Goal: Information Seeking & Learning: Compare options

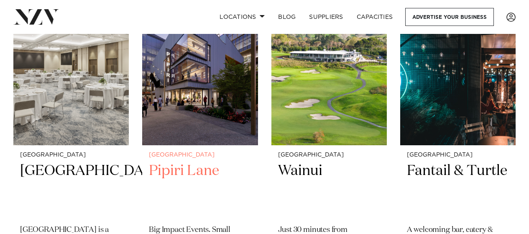
scroll to position [376, 0]
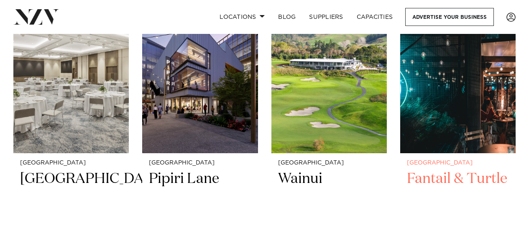
click at [424, 86] on img at bounding box center [457, 75] width 115 height 155
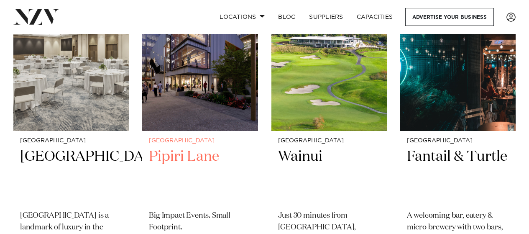
scroll to position [360, 0]
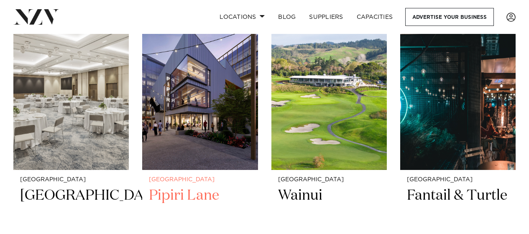
click at [212, 84] on img at bounding box center [199, 92] width 115 height 155
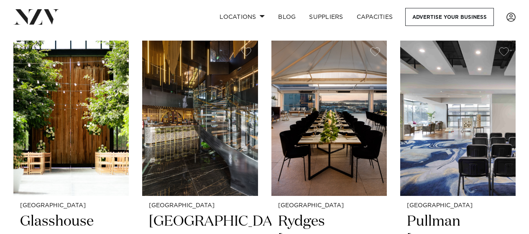
scroll to position [694, 0]
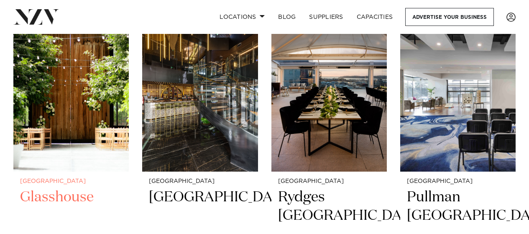
click at [85, 63] on img at bounding box center [70, 93] width 115 height 155
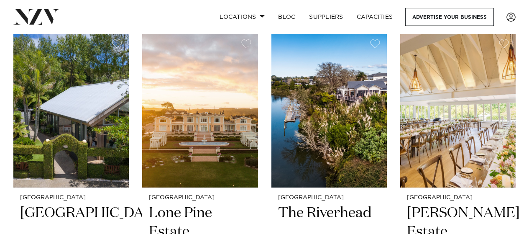
scroll to position [1004, 0]
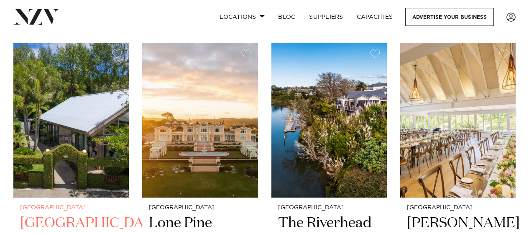
click at [65, 105] on img at bounding box center [70, 120] width 115 height 155
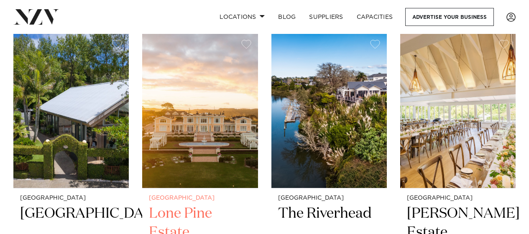
scroll to position [1011, 0]
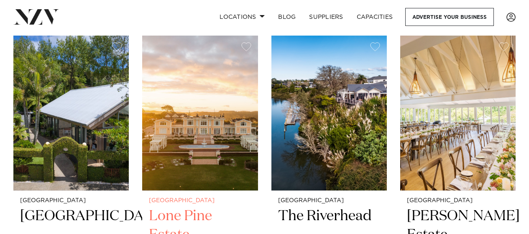
click at [229, 111] on img at bounding box center [199, 113] width 115 height 155
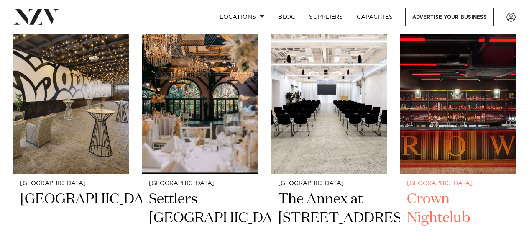
scroll to position [1355, 0]
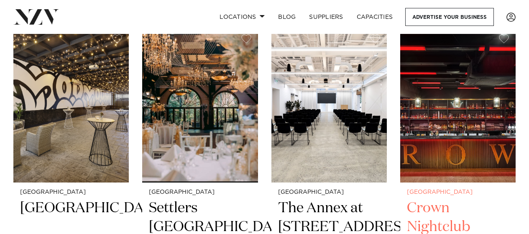
click at [428, 118] on img at bounding box center [457, 105] width 115 height 155
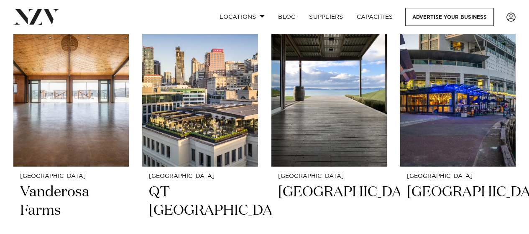
scroll to position [2063, 0]
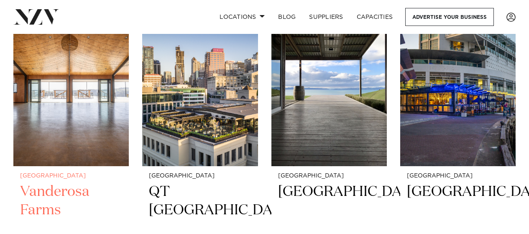
click at [90, 108] on img at bounding box center [70, 88] width 115 height 155
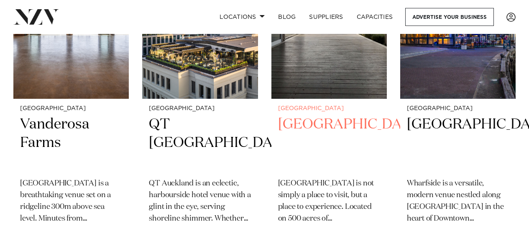
scroll to position [2108, 0]
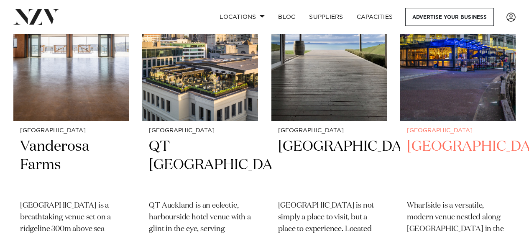
click at [412, 81] on img at bounding box center [457, 43] width 115 height 155
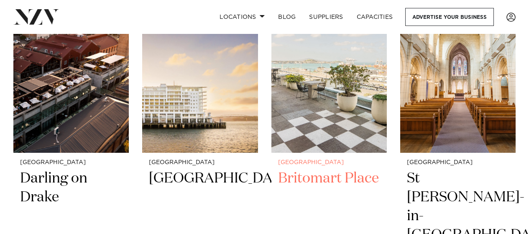
scroll to position [2748, 0]
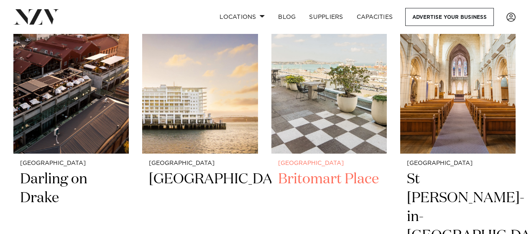
click at [301, 77] on img at bounding box center [328, 76] width 115 height 155
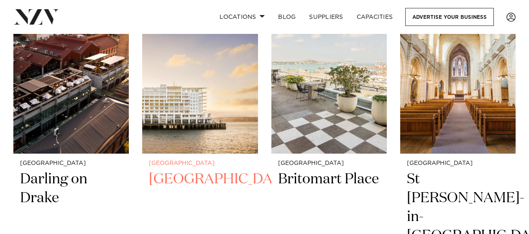
scroll to position [2733, 0]
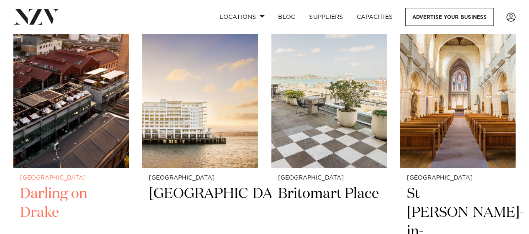
click at [75, 135] on img at bounding box center [70, 90] width 115 height 155
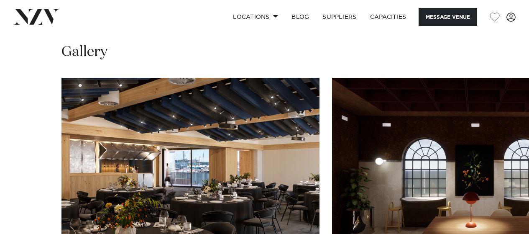
scroll to position [694, 0]
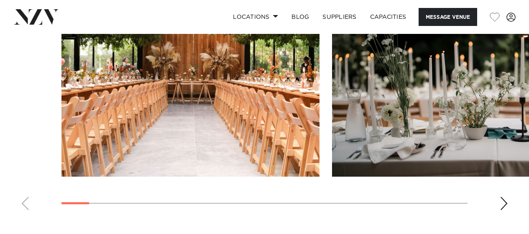
scroll to position [845, 0]
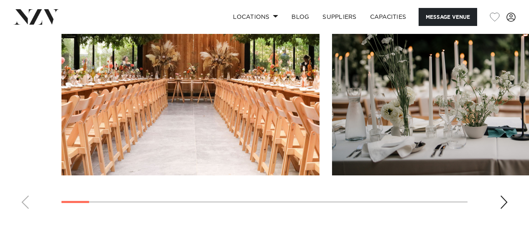
click at [501, 199] on div "Next slide" at bounding box center [504, 201] width 8 height 13
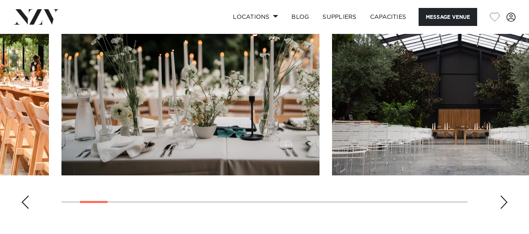
click at [504, 201] on div "Next slide" at bounding box center [504, 201] width 8 height 13
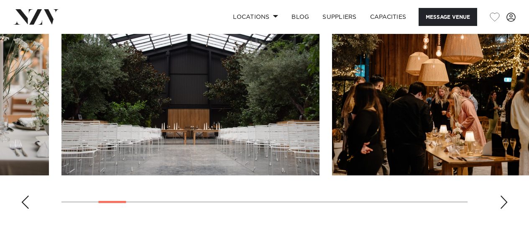
click at [504, 201] on div "Next slide" at bounding box center [504, 201] width 8 height 13
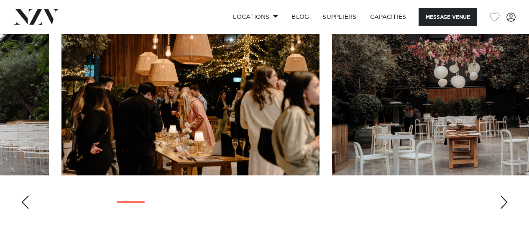
click at [504, 201] on div "Next slide" at bounding box center [504, 201] width 8 height 13
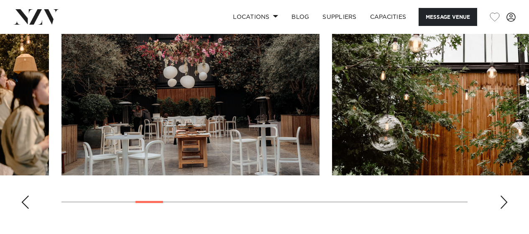
click at [504, 201] on div "Next slide" at bounding box center [504, 201] width 8 height 13
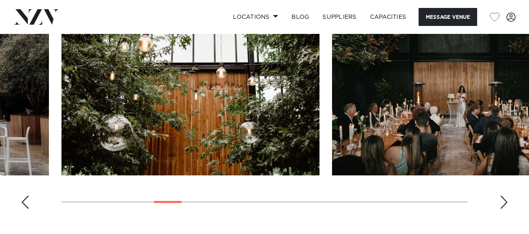
click at [504, 201] on div "Next slide" at bounding box center [504, 201] width 8 height 13
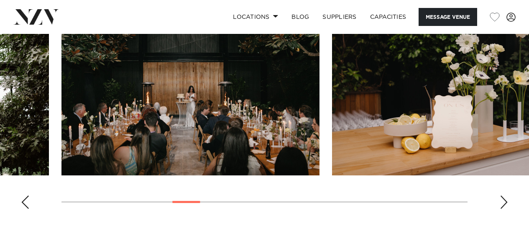
click at [504, 201] on div "Next slide" at bounding box center [504, 201] width 8 height 13
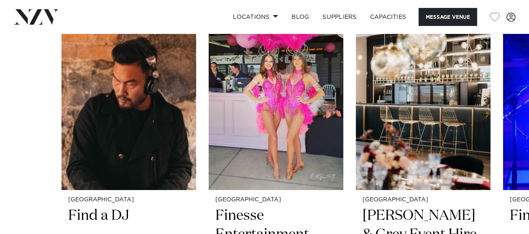
scroll to position [1246, 0]
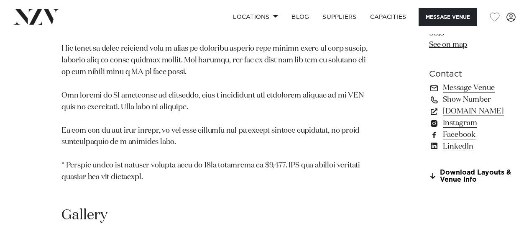
scroll to position [786, 0]
drag, startPoint x: 169, startPoint y: 103, endPoint x: 168, endPoint y: 85, distance: 17.6
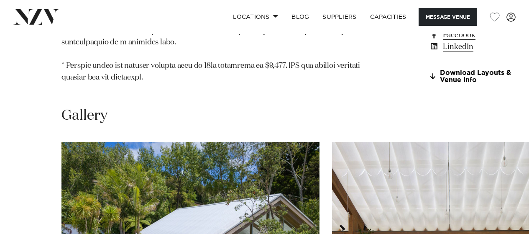
scroll to position [884, 0]
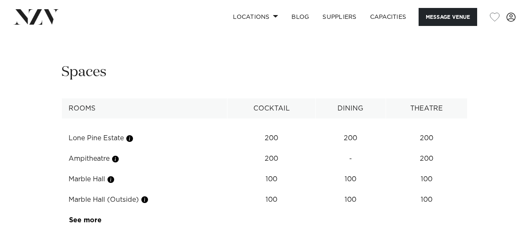
scroll to position [1110, 0]
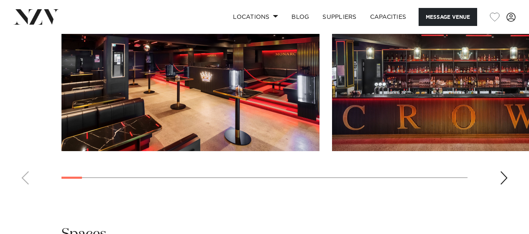
scroll to position [800, 0]
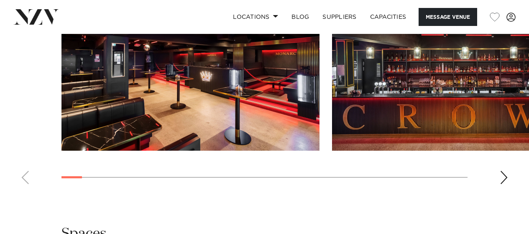
click at [504, 179] on div "Next slide" at bounding box center [504, 177] width 8 height 13
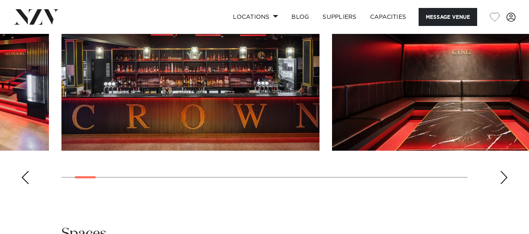
click at [504, 179] on div "Next slide" at bounding box center [504, 177] width 8 height 13
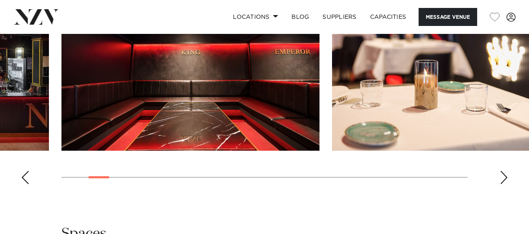
click at [504, 179] on div "Next slide" at bounding box center [504, 177] width 8 height 13
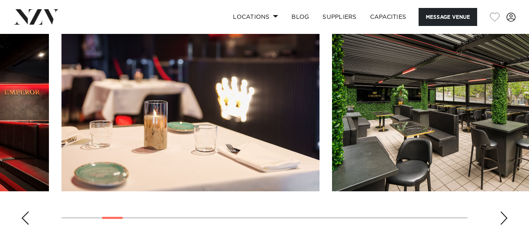
scroll to position [761, 0]
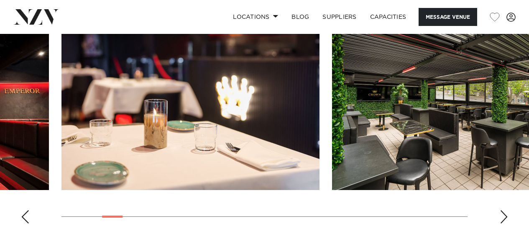
click at [506, 216] on div "Next slide" at bounding box center [504, 216] width 8 height 13
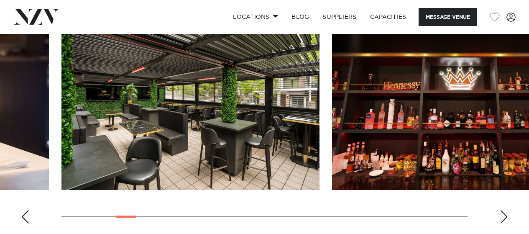
click at [506, 216] on div "Next slide" at bounding box center [504, 216] width 8 height 13
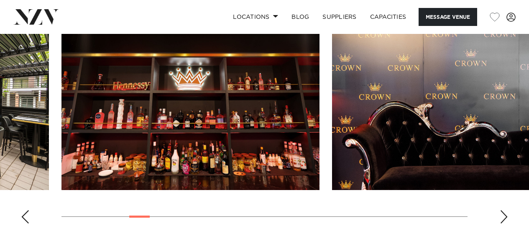
click at [506, 216] on div "Next slide" at bounding box center [504, 216] width 8 height 13
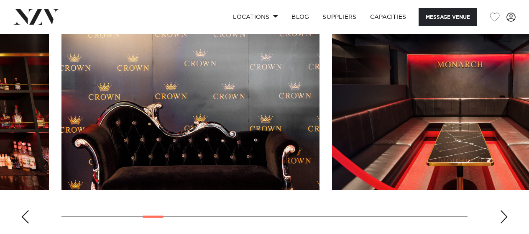
click at [506, 216] on div "Next slide" at bounding box center [504, 216] width 8 height 13
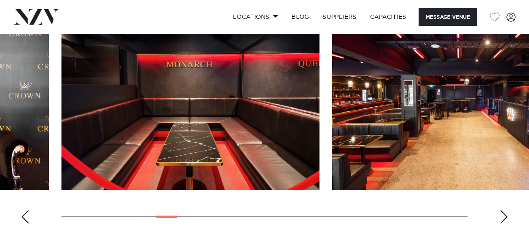
click at [506, 216] on div "Next slide" at bounding box center [504, 216] width 8 height 13
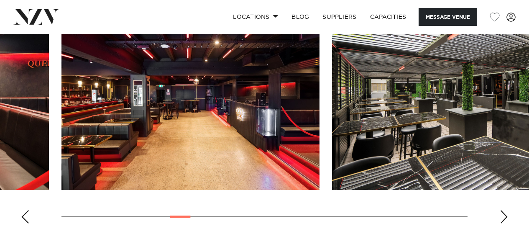
click at [506, 216] on div "Next slide" at bounding box center [504, 216] width 8 height 13
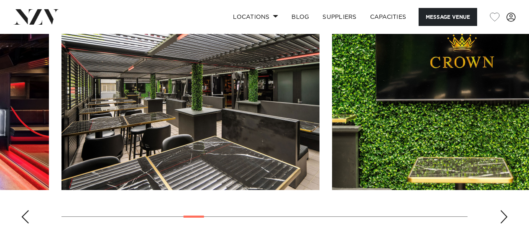
click at [506, 216] on div "Next slide" at bounding box center [504, 216] width 8 height 13
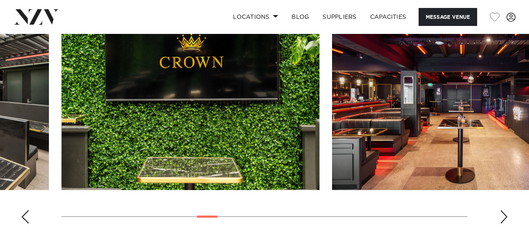
click at [506, 216] on div "Next slide" at bounding box center [504, 216] width 8 height 13
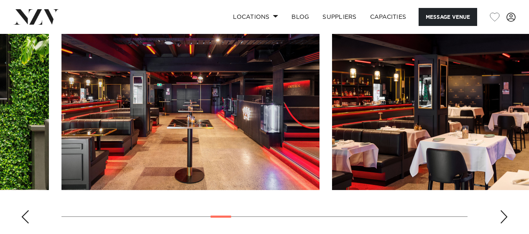
click at [506, 216] on div "Next slide" at bounding box center [504, 216] width 8 height 13
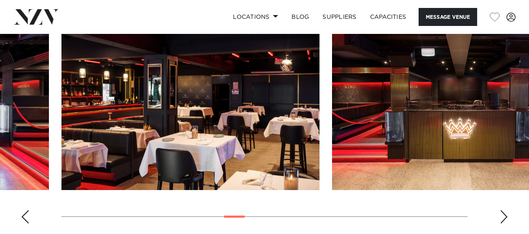
click at [506, 216] on div "Next slide" at bounding box center [504, 216] width 8 height 13
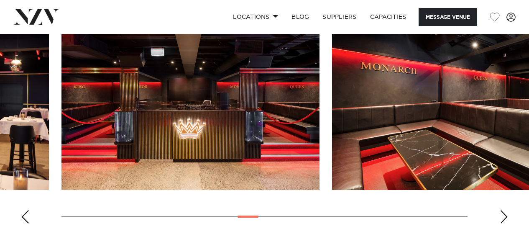
click at [506, 216] on div "Next slide" at bounding box center [504, 216] width 8 height 13
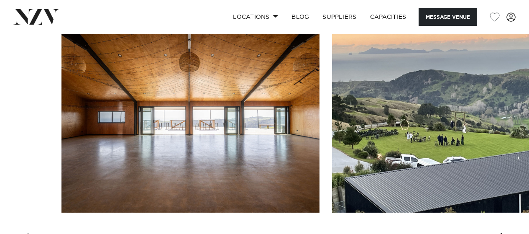
scroll to position [931, 0]
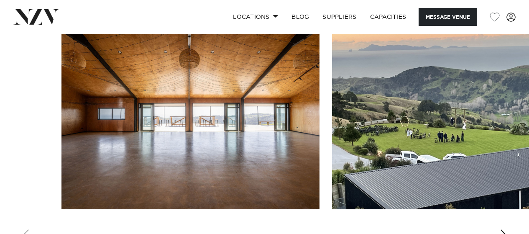
click at [503, 229] on div "Next slide" at bounding box center [504, 235] width 8 height 13
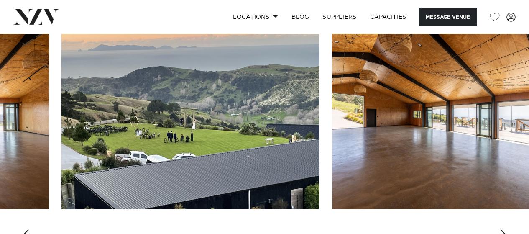
click at [503, 229] on div "Next slide" at bounding box center [504, 235] width 8 height 13
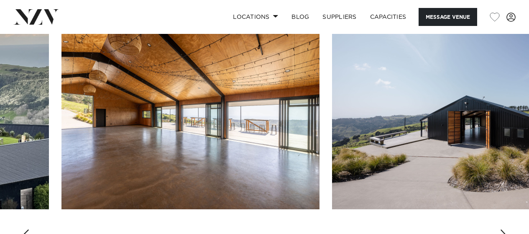
click at [503, 229] on div "Next slide" at bounding box center [504, 235] width 8 height 13
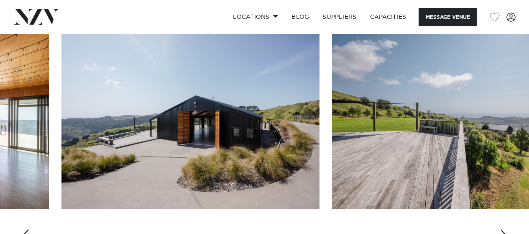
click at [503, 229] on div "Next slide" at bounding box center [504, 235] width 8 height 13
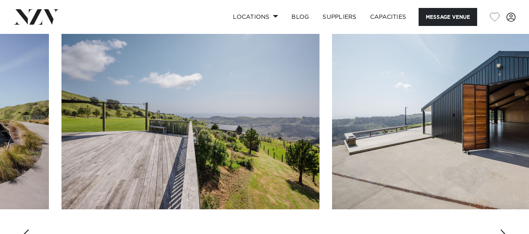
click at [503, 229] on div "Next slide" at bounding box center [504, 235] width 8 height 13
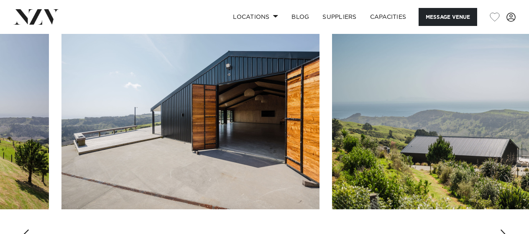
click at [503, 229] on div "Next slide" at bounding box center [504, 235] width 8 height 13
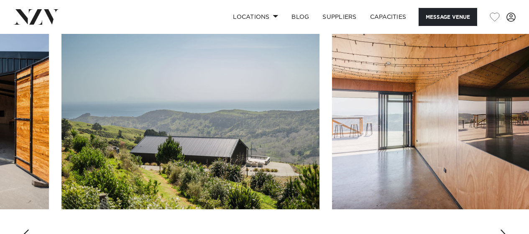
click at [503, 229] on div "Next slide" at bounding box center [504, 235] width 8 height 13
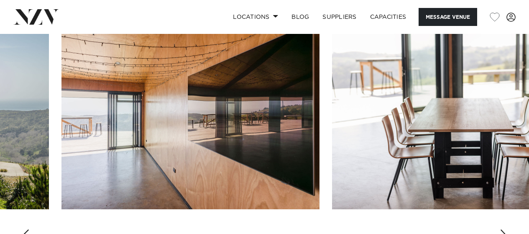
click at [503, 229] on div "Next slide" at bounding box center [504, 235] width 8 height 13
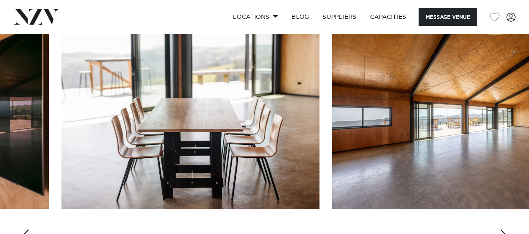
click at [503, 229] on div "Next slide" at bounding box center [504, 235] width 8 height 13
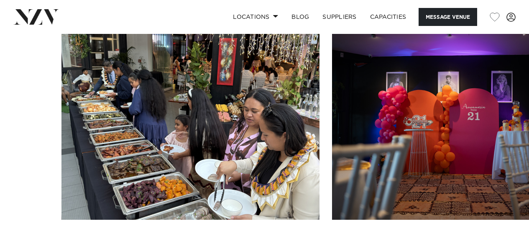
scroll to position [805, 0]
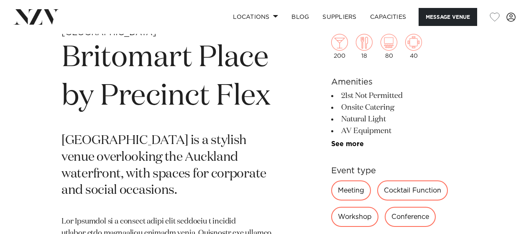
scroll to position [304, 0]
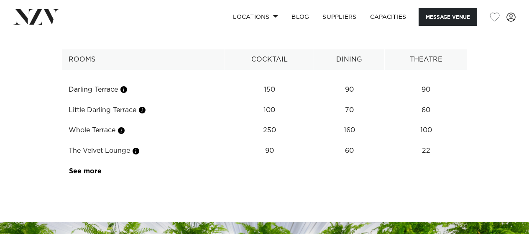
scroll to position [1174, 0]
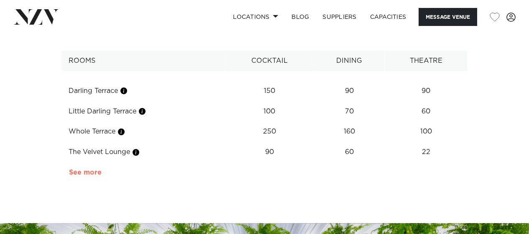
click at [79, 173] on link "See more" at bounding box center [101, 172] width 65 height 7
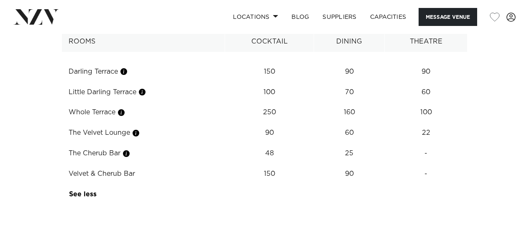
scroll to position [1202, 0]
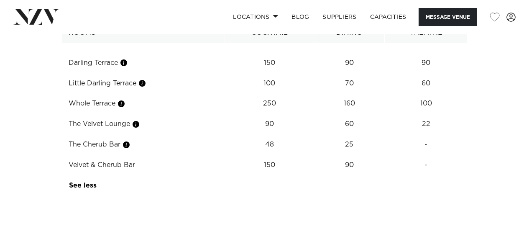
click at [146, 82] on img at bounding box center [126, 134] width 217 height 113
click at [145, 84] on img at bounding box center [126, 134] width 217 height 113
click at [146, 84] on img at bounding box center [126, 134] width 217 height 113
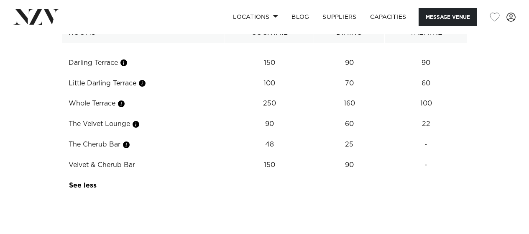
click at [172, 85] on img at bounding box center [126, 134] width 217 height 113
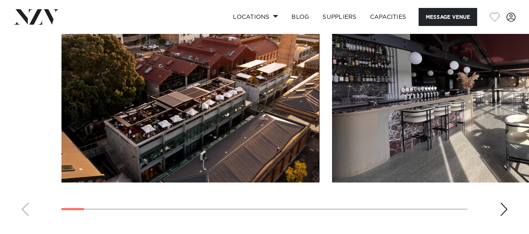
scroll to position [937, 0]
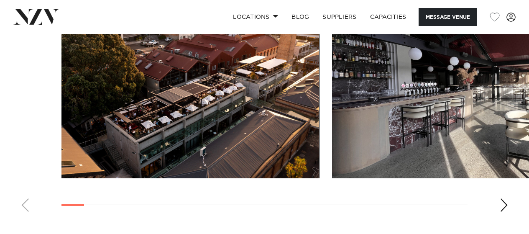
click at [504, 202] on div "Next slide" at bounding box center [504, 204] width 8 height 13
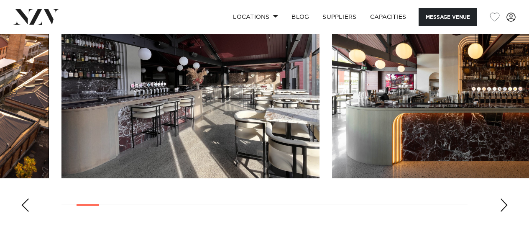
click at [504, 202] on div "Next slide" at bounding box center [504, 204] width 8 height 13
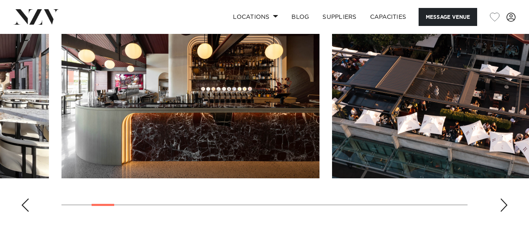
click at [504, 202] on div "Next slide" at bounding box center [504, 204] width 8 height 13
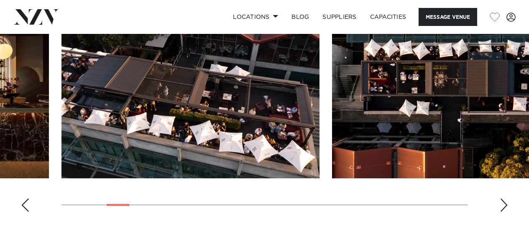
click at [504, 202] on div "Next slide" at bounding box center [504, 204] width 8 height 13
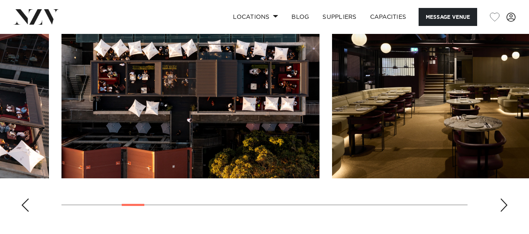
click at [504, 202] on div "Next slide" at bounding box center [504, 204] width 8 height 13
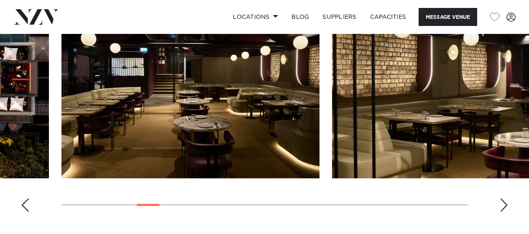
click at [504, 202] on div "Next slide" at bounding box center [504, 204] width 8 height 13
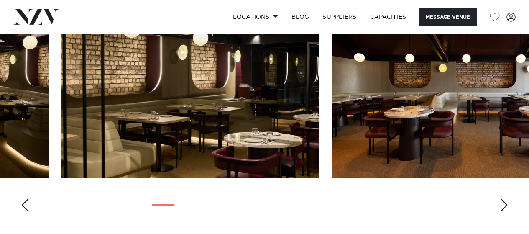
click at [504, 202] on div "Next slide" at bounding box center [504, 204] width 8 height 13
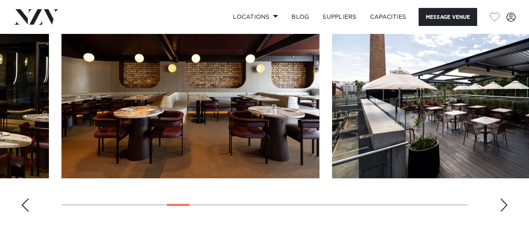
click at [504, 202] on div "Next slide" at bounding box center [504, 204] width 8 height 13
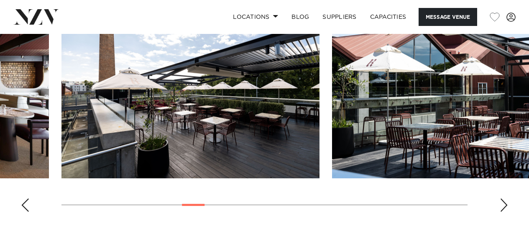
click at [504, 202] on div "Next slide" at bounding box center [504, 204] width 8 height 13
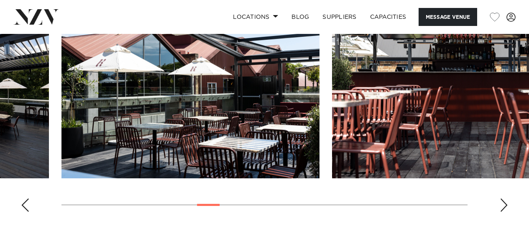
click at [504, 202] on div "Next slide" at bounding box center [504, 204] width 8 height 13
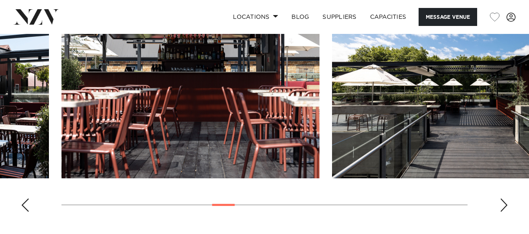
click at [504, 202] on div "Next slide" at bounding box center [504, 204] width 8 height 13
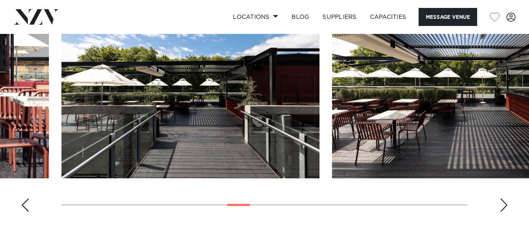
click at [504, 202] on div "Next slide" at bounding box center [504, 204] width 8 height 13
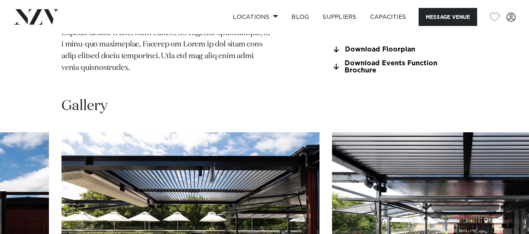
scroll to position [733, 0]
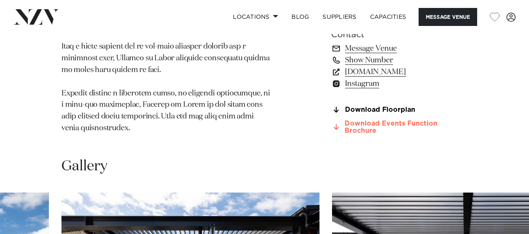
click at [363, 123] on link "Download Events Function Brochure" at bounding box center [399, 127] width 136 height 14
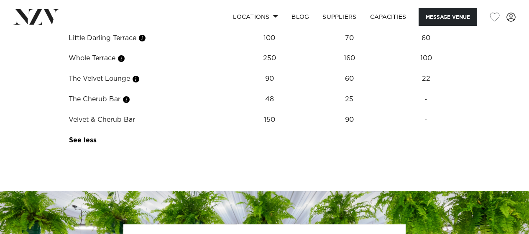
scroll to position [1257, 0]
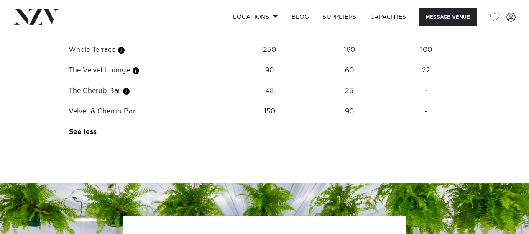
click at [153, 73] on img at bounding box center [126, 81] width 217 height 113
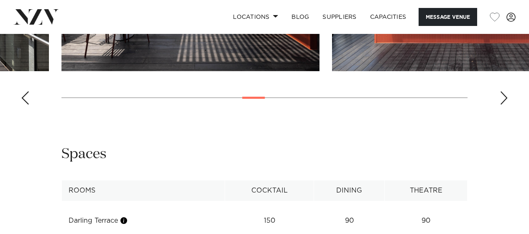
scroll to position [1043, 0]
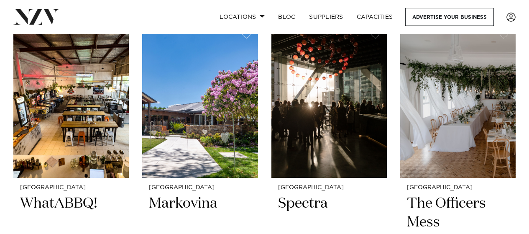
scroll to position [4088, 0]
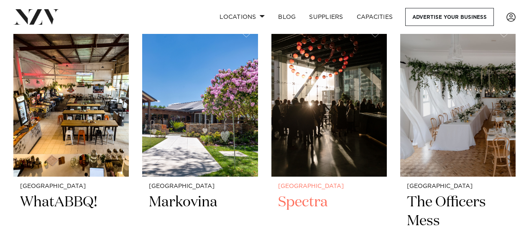
click at [311, 107] on img at bounding box center [328, 99] width 115 height 155
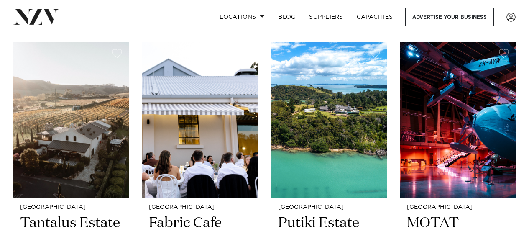
scroll to position [5783, 0]
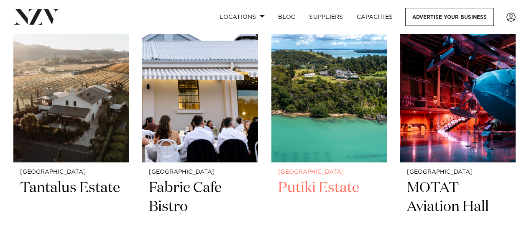
click at [320, 118] on img at bounding box center [328, 84] width 115 height 155
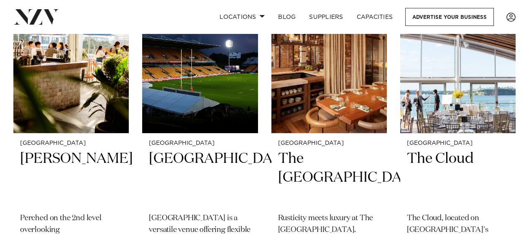
scroll to position [6801, 0]
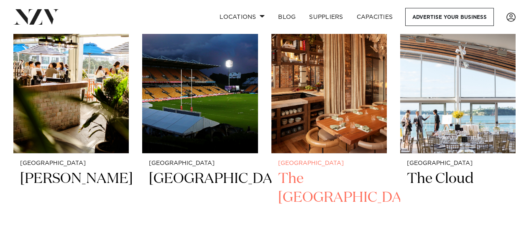
click at [323, 116] on img at bounding box center [328, 75] width 115 height 155
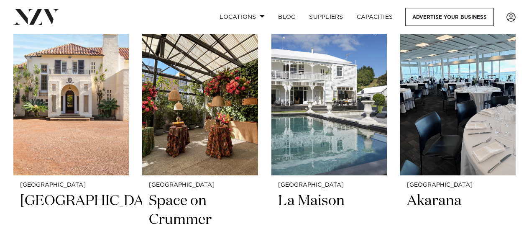
scroll to position [7464, 0]
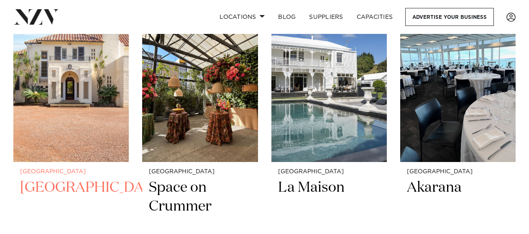
click at [111, 107] on img at bounding box center [70, 84] width 115 height 155
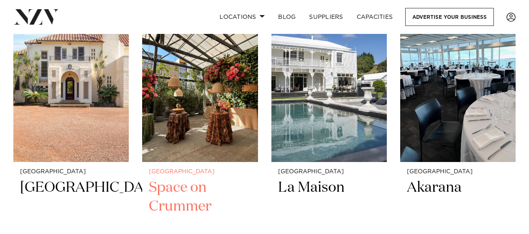
click at [183, 90] on img at bounding box center [199, 84] width 115 height 155
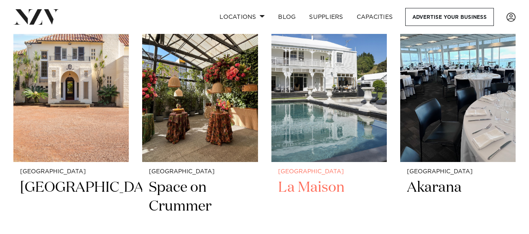
click at [316, 115] on img at bounding box center [328, 84] width 115 height 155
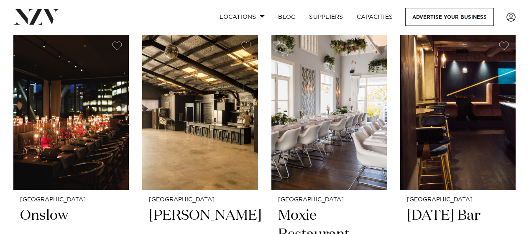
scroll to position [7771, 0]
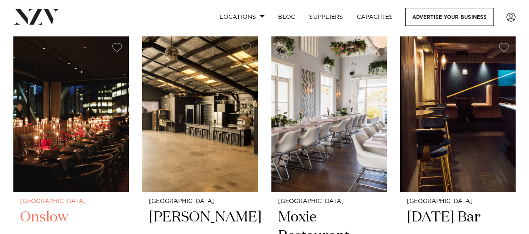
click at [69, 99] on img at bounding box center [70, 113] width 115 height 155
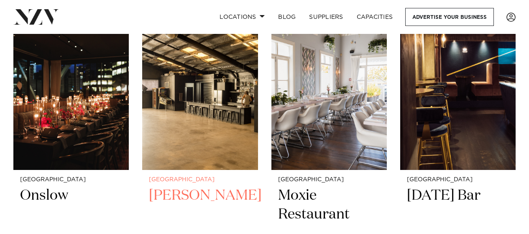
scroll to position [7791, 0]
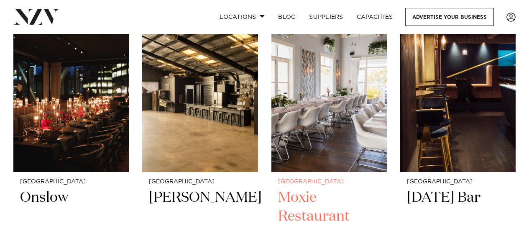
click at [301, 118] on img at bounding box center [328, 94] width 115 height 155
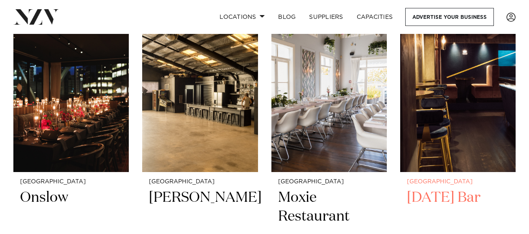
click at [465, 122] on img at bounding box center [457, 94] width 115 height 155
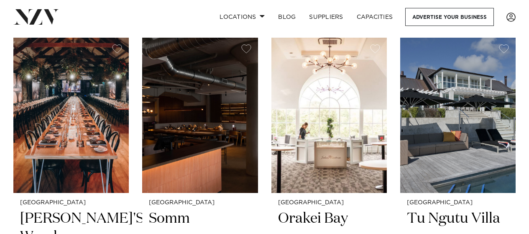
scroll to position [8100, 0]
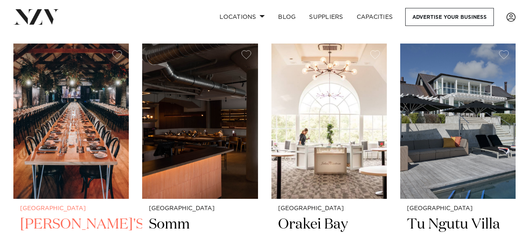
click at [116, 113] on img at bounding box center [70, 120] width 115 height 155
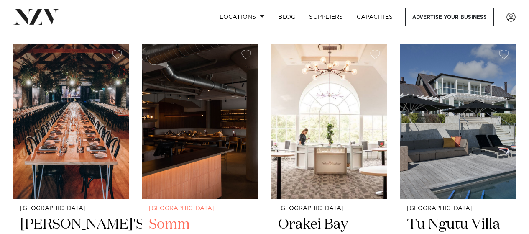
click at [218, 104] on img at bounding box center [199, 120] width 115 height 155
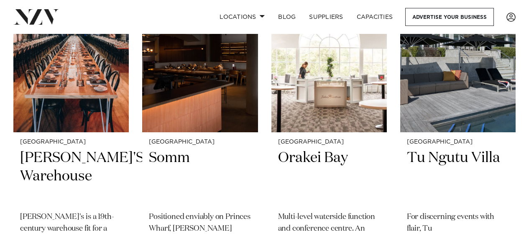
scroll to position [8122, 0]
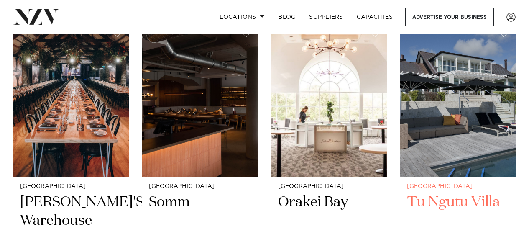
click at [490, 133] on img at bounding box center [457, 98] width 115 height 155
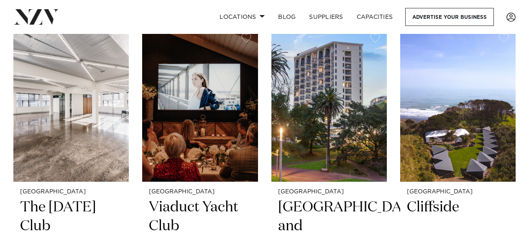
scroll to position [8471, 0]
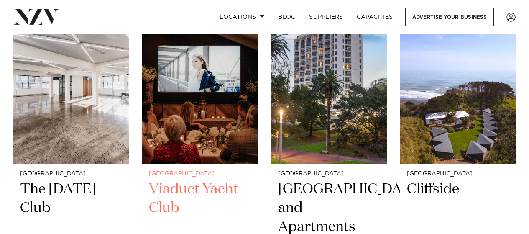
click at [211, 129] on img at bounding box center [199, 86] width 115 height 155
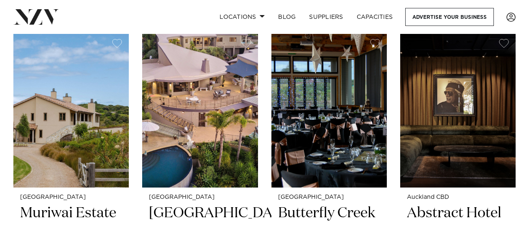
scroll to position [9461, 0]
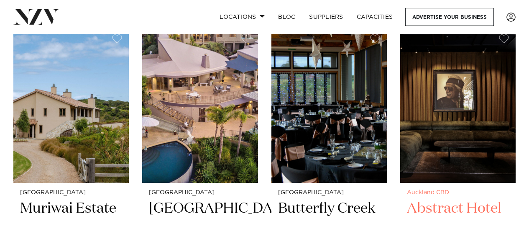
click at [434, 134] on img at bounding box center [457, 105] width 115 height 155
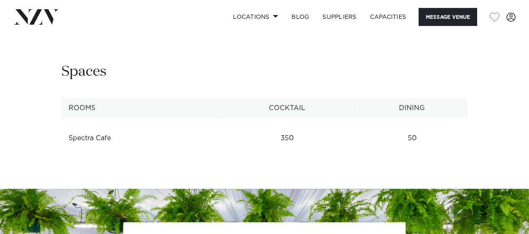
scroll to position [959, 0]
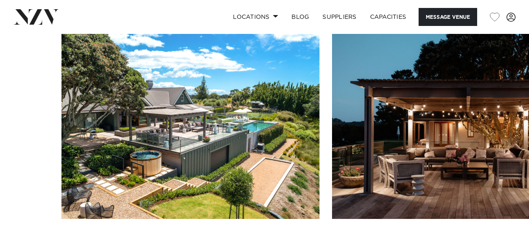
scroll to position [803, 0]
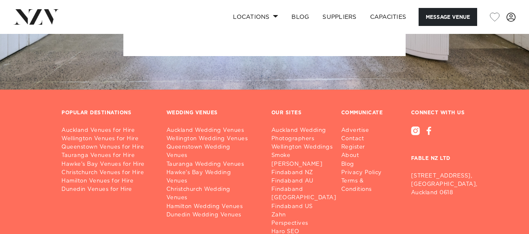
scroll to position [2147, 0]
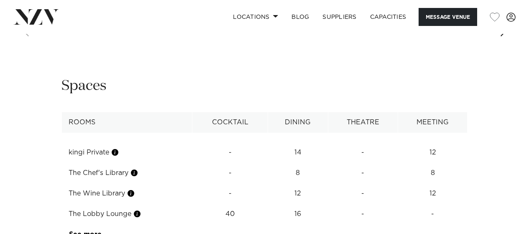
scroll to position [1494, 0]
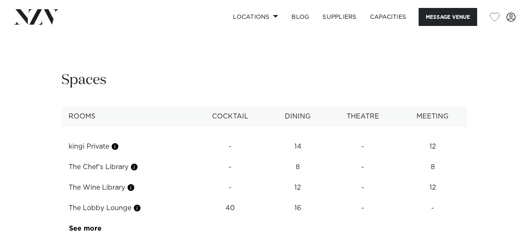
click at [502, 31] on div "Next slide" at bounding box center [504, 23] width 8 height 13
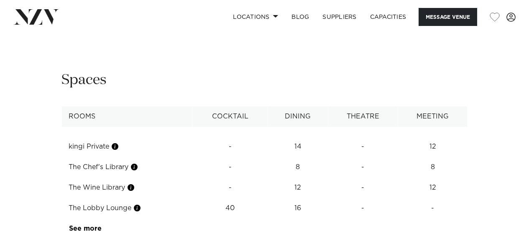
click at [502, 31] on div "Next slide" at bounding box center [504, 23] width 8 height 13
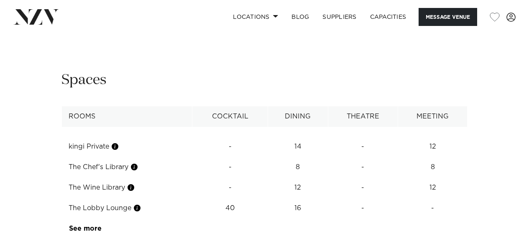
click at [502, 31] on div "Next slide" at bounding box center [504, 23] width 8 height 13
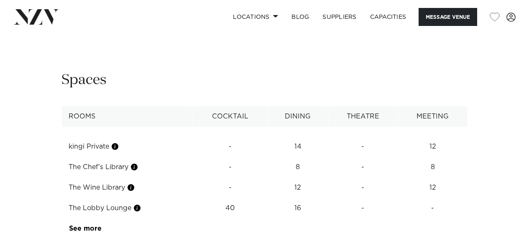
click at [502, 31] on div "Next slide" at bounding box center [504, 23] width 8 height 13
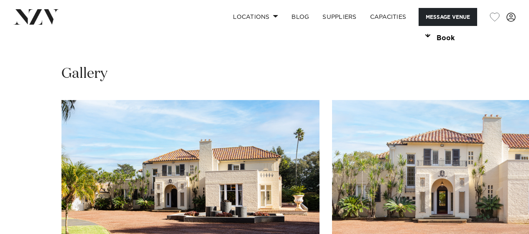
scroll to position [797, 0]
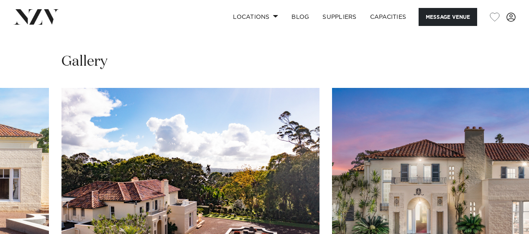
drag, startPoint x: 502, startPoint y: 224, endPoint x: 506, endPoint y: 226, distance: 5.1
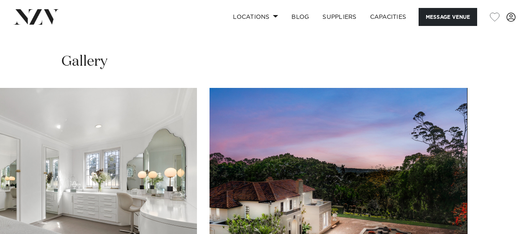
click at [503, 227] on swiper-container at bounding box center [264, 203] width 529 height 230
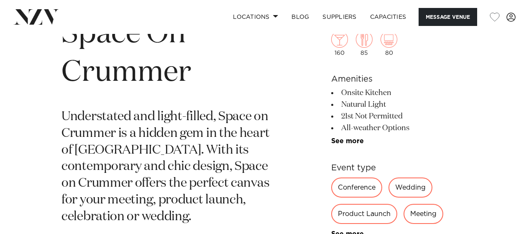
scroll to position [326, 0]
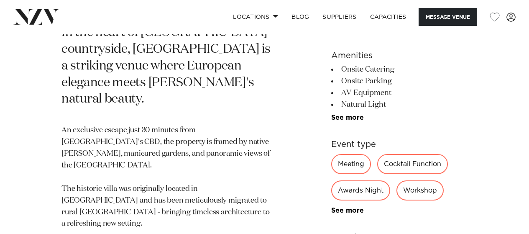
scroll to position [362, 0]
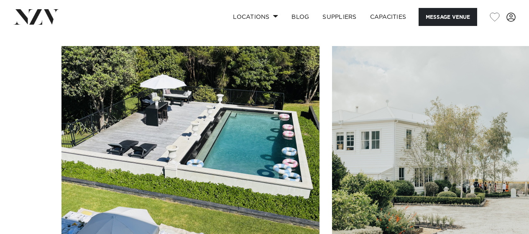
scroll to position [739, 0]
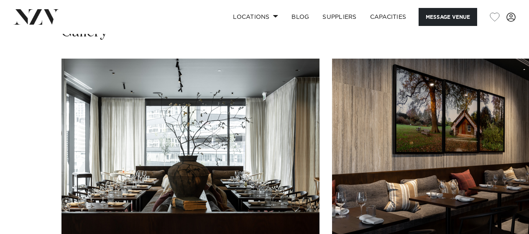
scroll to position [945, 0]
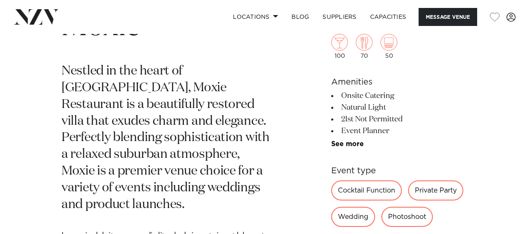
scroll to position [332, 0]
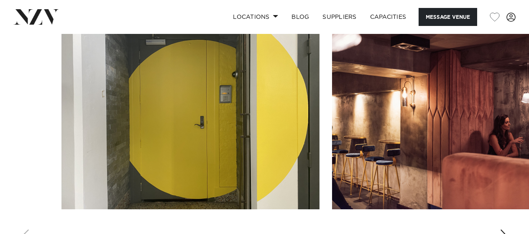
scroll to position [744, 0]
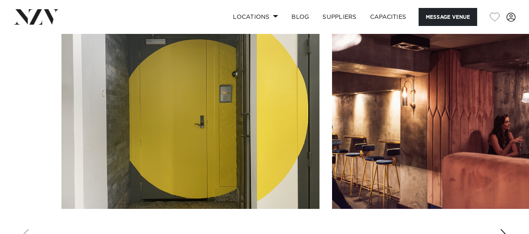
click at [501, 229] on div "Next slide" at bounding box center [504, 235] width 8 height 13
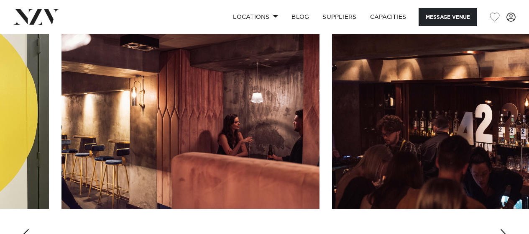
click at [501, 229] on div "Next slide" at bounding box center [504, 235] width 8 height 13
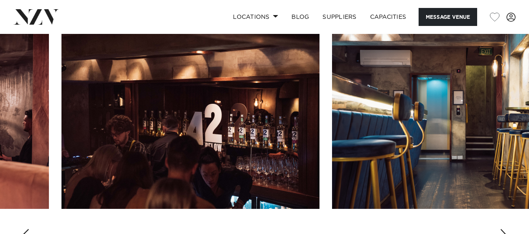
click at [501, 229] on div "Next slide" at bounding box center [504, 235] width 8 height 13
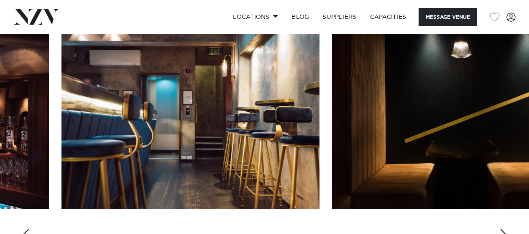
click at [501, 229] on div "Next slide" at bounding box center [504, 235] width 8 height 13
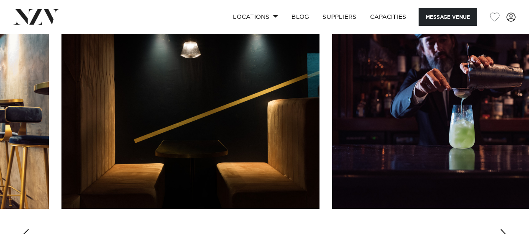
click at [501, 229] on div "Next slide" at bounding box center [504, 235] width 8 height 13
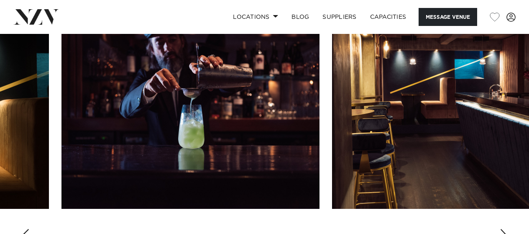
click at [501, 229] on div "Next slide" at bounding box center [504, 235] width 8 height 13
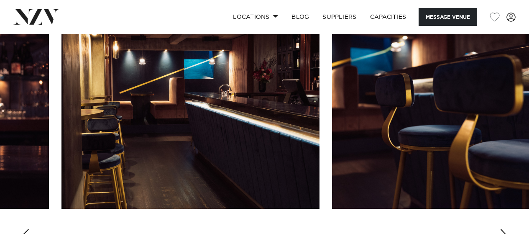
click at [501, 229] on div "Next slide" at bounding box center [504, 235] width 8 height 13
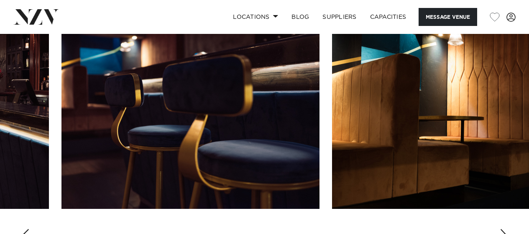
click at [501, 229] on div "Next slide" at bounding box center [504, 235] width 8 height 13
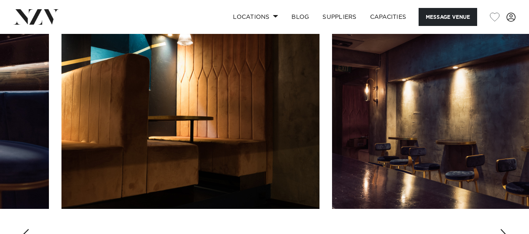
click at [501, 229] on div "Next slide" at bounding box center [504, 235] width 8 height 13
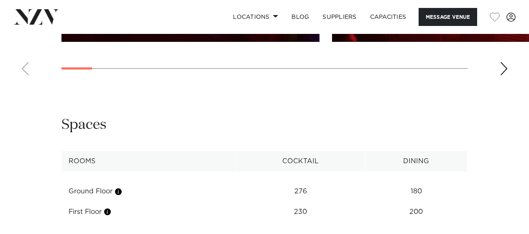
scroll to position [1037, 0]
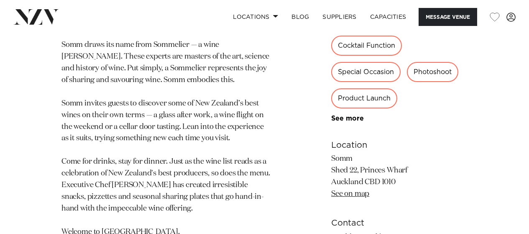
scroll to position [443, 0]
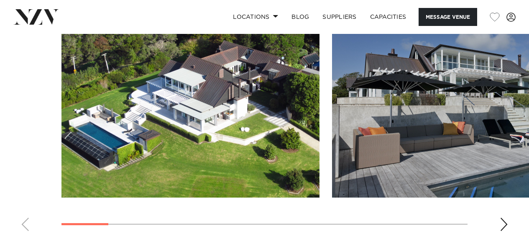
scroll to position [755, 0]
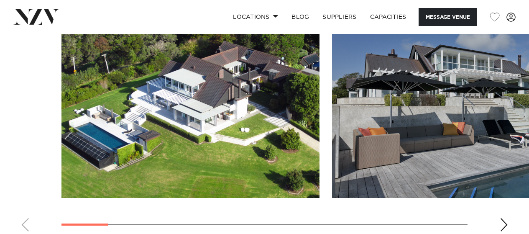
click at [503, 223] on div "Next slide" at bounding box center [504, 224] width 8 height 13
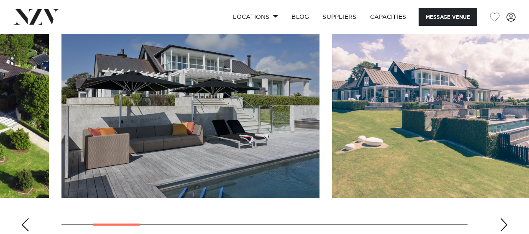
click at [503, 223] on div "Next slide" at bounding box center [504, 224] width 8 height 13
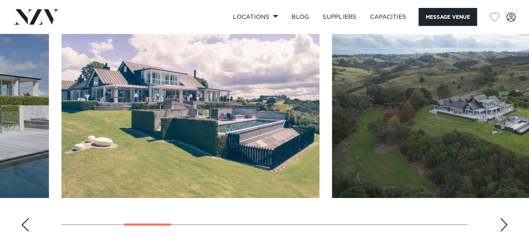
click at [503, 223] on div "Next slide" at bounding box center [504, 224] width 8 height 13
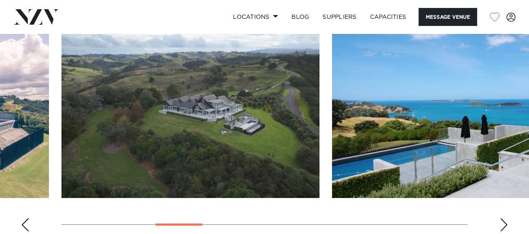
click at [503, 223] on div "Next slide" at bounding box center [504, 224] width 8 height 13
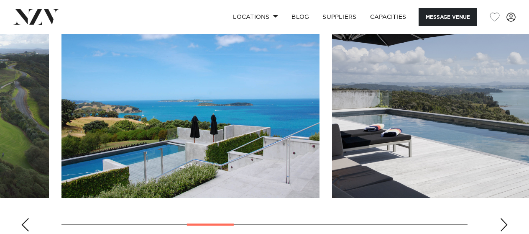
click at [503, 223] on div "Next slide" at bounding box center [504, 224] width 8 height 13
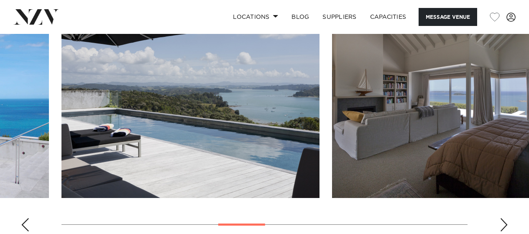
click at [503, 223] on div "Next slide" at bounding box center [504, 224] width 8 height 13
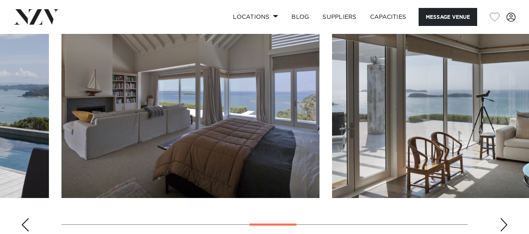
click at [503, 223] on div "Next slide" at bounding box center [504, 224] width 8 height 13
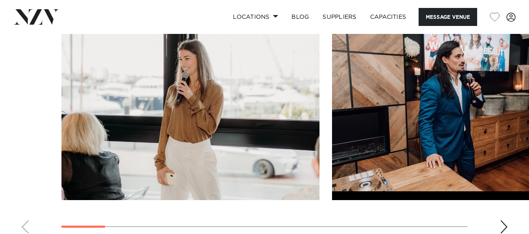
scroll to position [805, 0]
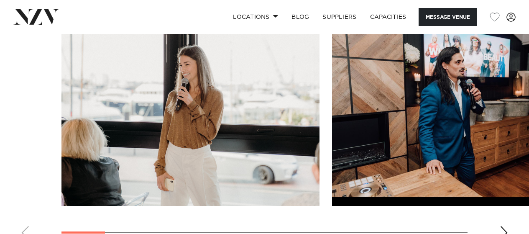
click at [504, 230] on div "Next slide" at bounding box center [504, 232] width 8 height 13
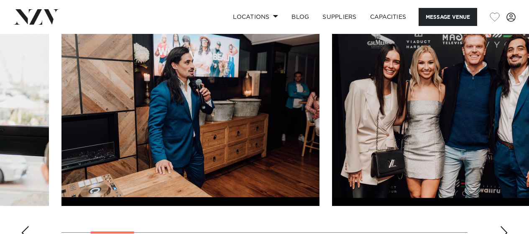
click at [504, 228] on div "Next slide" at bounding box center [504, 232] width 8 height 13
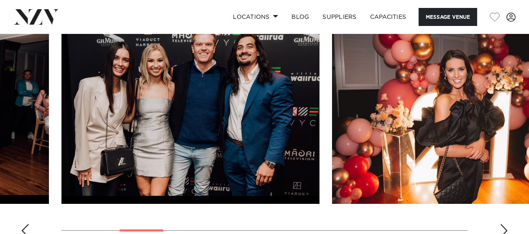
scroll to position [811, 0]
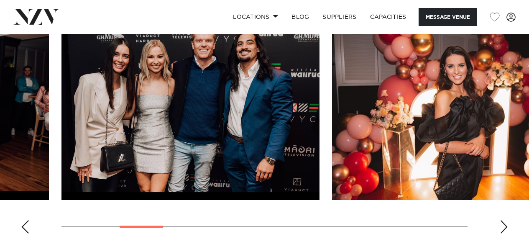
click at [507, 225] on div "Next slide" at bounding box center [504, 226] width 8 height 13
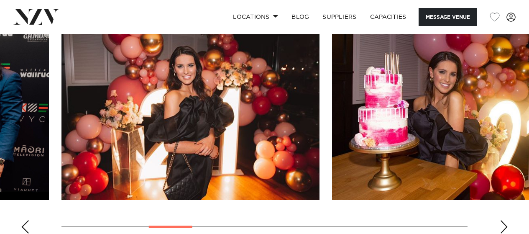
click at [507, 225] on div "Next slide" at bounding box center [504, 226] width 8 height 13
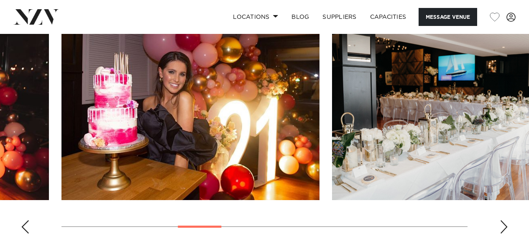
click at [507, 225] on div "Next slide" at bounding box center [504, 226] width 8 height 13
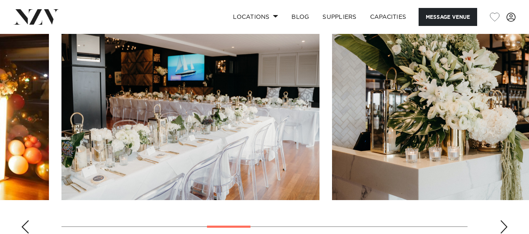
click at [507, 225] on div "Next slide" at bounding box center [504, 226] width 8 height 13
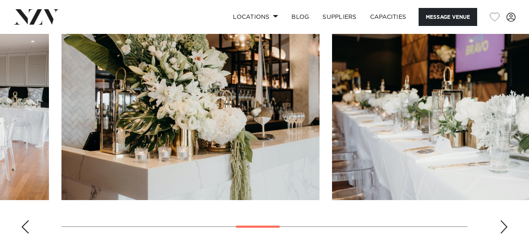
click at [510, 228] on swiper-container at bounding box center [264, 125] width 529 height 230
click at [501, 222] on div "Next slide" at bounding box center [504, 226] width 8 height 13
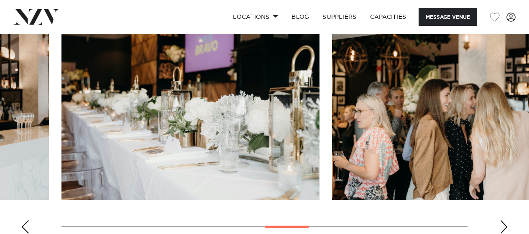
drag, startPoint x: 501, startPoint y: 221, endPoint x: 505, endPoint y: 225, distance: 5.4
click at [511, 222] on swiper-container at bounding box center [264, 125] width 529 height 230
click at [506, 225] on div "Next slide" at bounding box center [504, 226] width 8 height 13
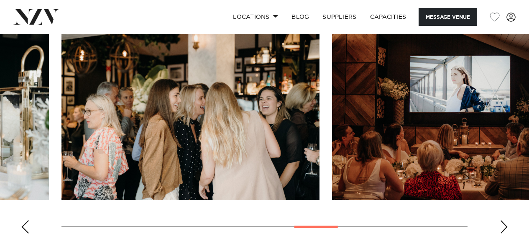
click at [506, 225] on div "Next slide" at bounding box center [504, 226] width 8 height 13
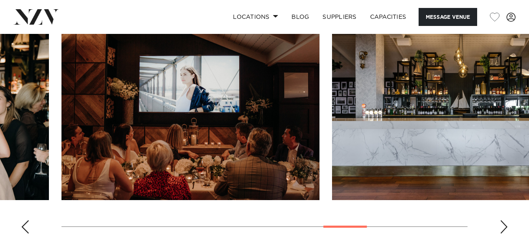
click at [506, 225] on div "Next slide" at bounding box center [504, 226] width 8 height 13
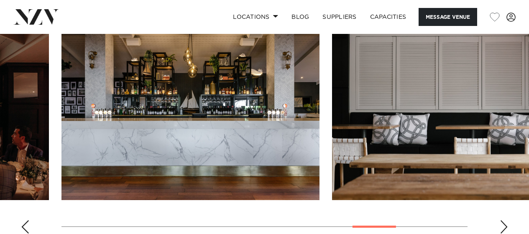
click at [506, 225] on div "Next slide" at bounding box center [504, 226] width 8 height 13
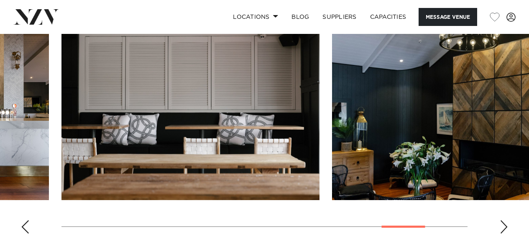
click at [506, 225] on div "Next slide" at bounding box center [504, 226] width 8 height 13
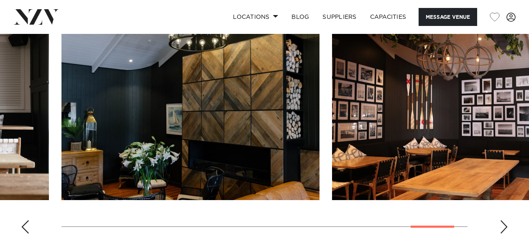
click at [506, 225] on div "Next slide" at bounding box center [504, 226] width 8 height 13
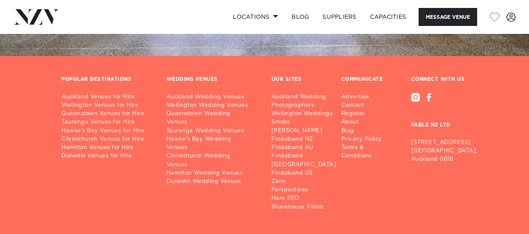
scroll to position [1416, 0]
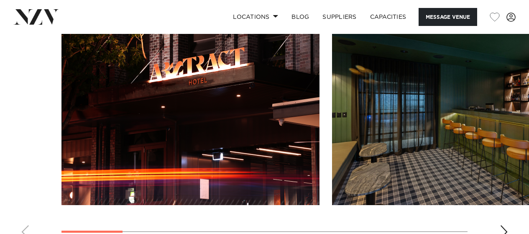
scroll to position [761, 0]
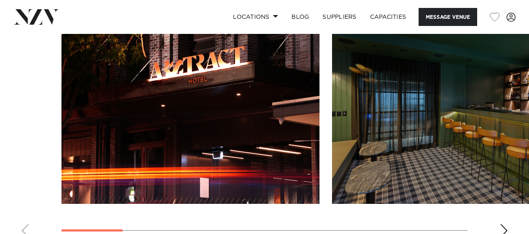
click at [504, 224] on div "Next slide" at bounding box center [504, 230] width 8 height 13
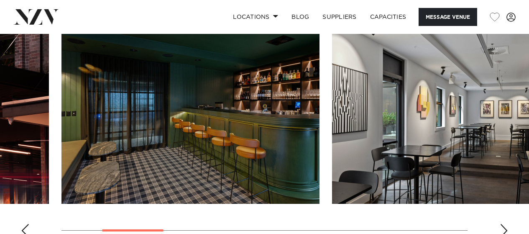
click at [504, 224] on div "Next slide" at bounding box center [504, 230] width 8 height 13
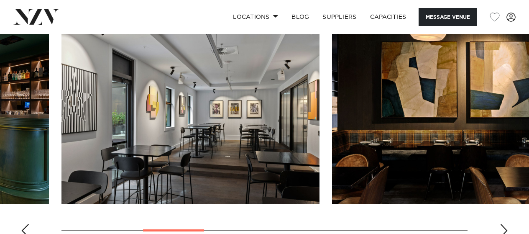
click at [504, 223] on swiper-container at bounding box center [264, 129] width 529 height 230
click at [502, 226] on div "Next slide" at bounding box center [504, 230] width 8 height 13
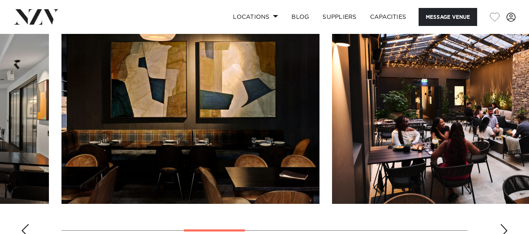
click at [502, 226] on div "Next slide" at bounding box center [504, 230] width 8 height 13
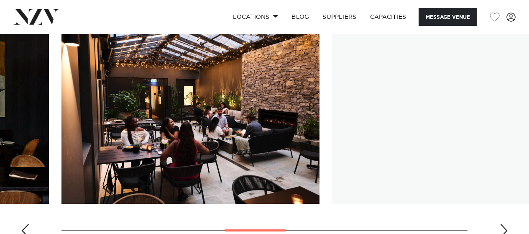
click at [502, 226] on div "Next slide" at bounding box center [504, 230] width 8 height 13
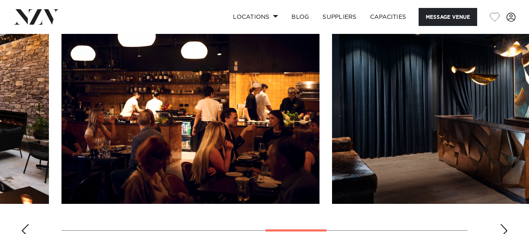
click at [502, 226] on div "Next slide" at bounding box center [504, 230] width 8 height 13
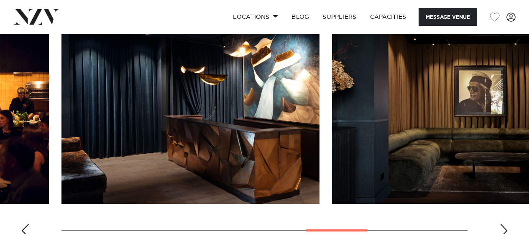
click at [502, 226] on div "Next slide" at bounding box center [504, 230] width 8 height 13
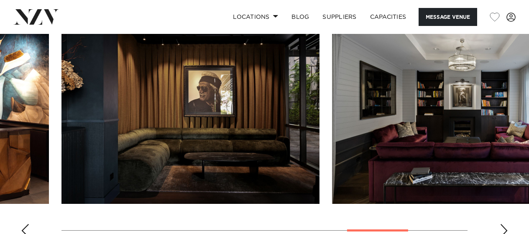
click at [502, 226] on div "Next slide" at bounding box center [504, 230] width 8 height 13
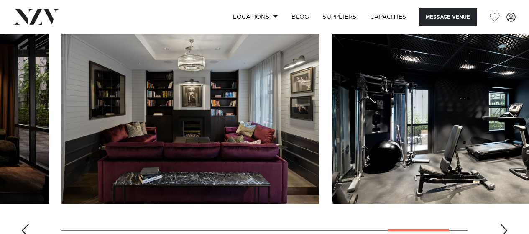
click at [502, 226] on div "Next slide" at bounding box center [504, 230] width 8 height 13
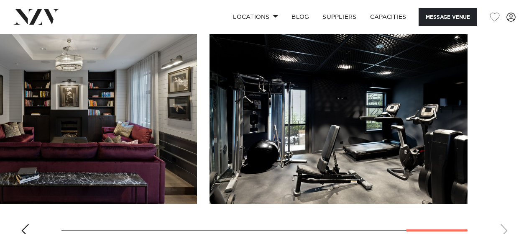
click at [502, 226] on swiper-container at bounding box center [264, 129] width 529 height 230
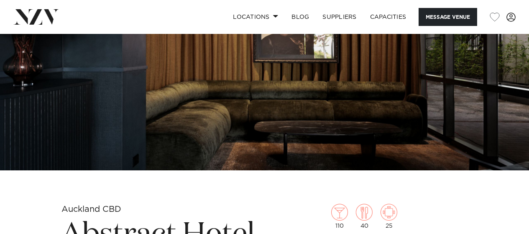
scroll to position [111, 0]
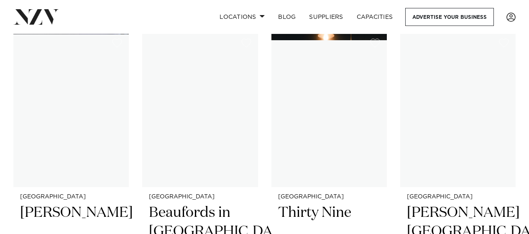
scroll to position [9454, 0]
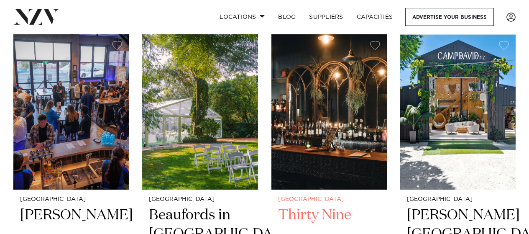
click at [307, 102] on img at bounding box center [328, 111] width 115 height 155
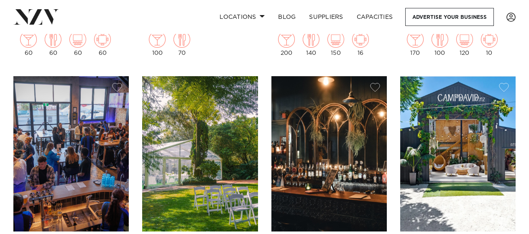
scroll to position [9412, 0]
click at [448, 150] on img at bounding box center [457, 153] width 115 height 155
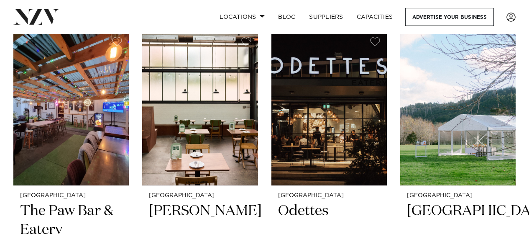
scroll to position [9794, 0]
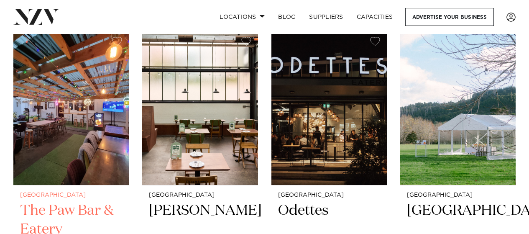
click at [100, 128] on img at bounding box center [70, 107] width 115 height 155
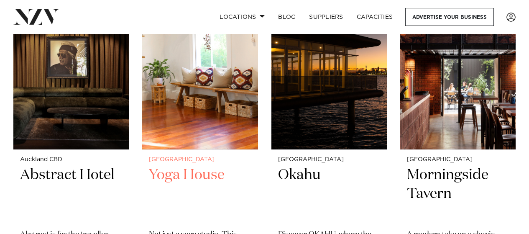
scroll to position [10165, 0]
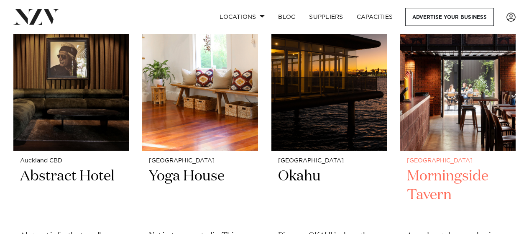
click at [441, 113] on img at bounding box center [457, 73] width 115 height 155
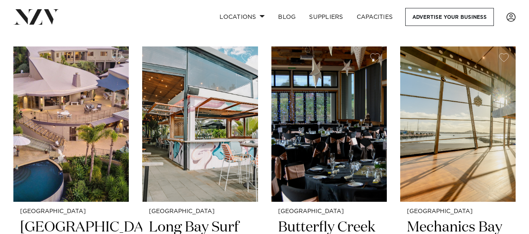
scroll to position [9106, 0]
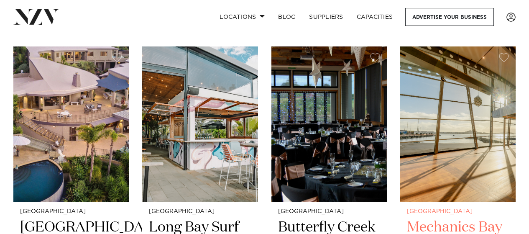
drag, startPoint x: 412, startPoint y: 143, endPoint x: 407, endPoint y: 140, distance: 5.2
click at [407, 140] on img at bounding box center [457, 123] width 115 height 155
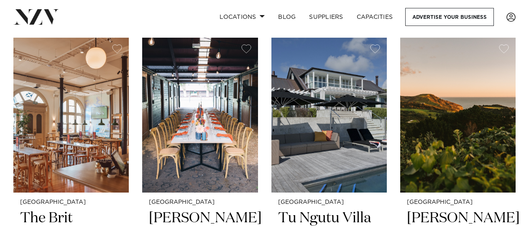
scroll to position [8788, 0]
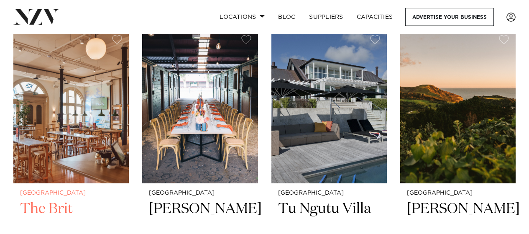
click at [62, 129] on img at bounding box center [70, 105] width 115 height 155
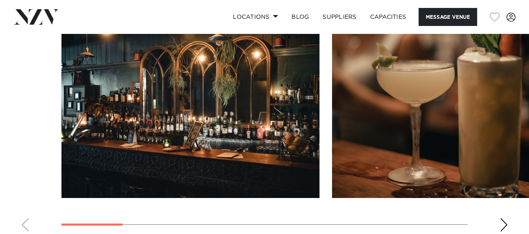
scroll to position [758, 0]
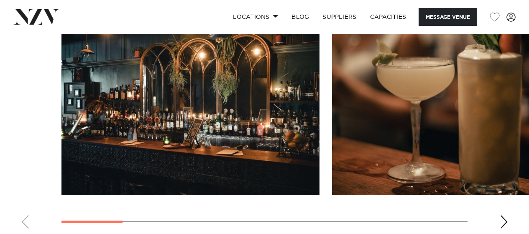
click at [503, 221] on div "Next slide" at bounding box center [504, 221] width 8 height 13
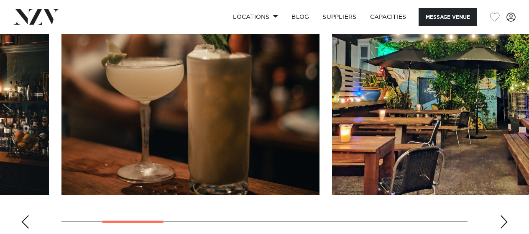
click at [503, 221] on div "Next slide" at bounding box center [504, 221] width 8 height 13
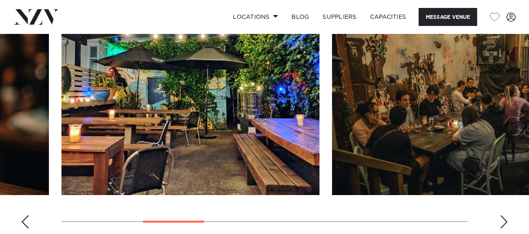
click at [503, 221] on div "Next slide" at bounding box center [504, 221] width 8 height 13
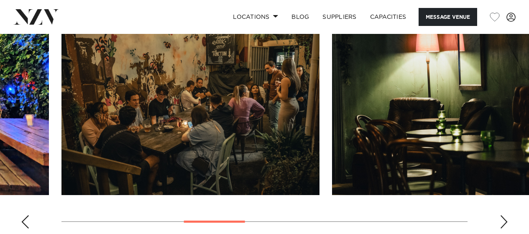
click at [503, 221] on div "Next slide" at bounding box center [504, 221] width 8 height 13
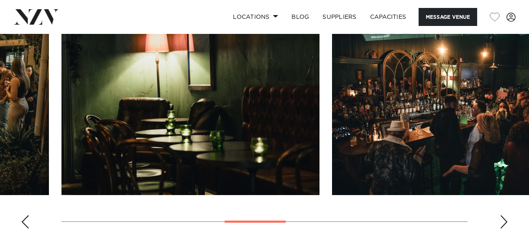
click at [503, 221] on div "Next slide" at bounding box center [504, 221] width 8 height 13
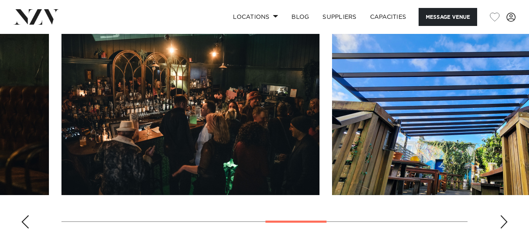
click at [503, 221] on div "Next slide" at bounding box center [504, 221] width 8 height 13
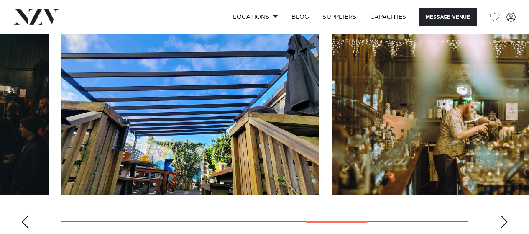
click at [503, 221] on div "Next slide" at bounding box center [504, 221] width 8 height 13
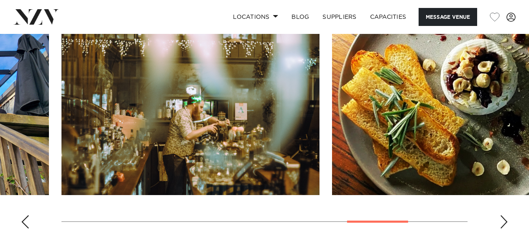
click at [503, 221] on div "Next slide" at bounding box center [504, 221] width 8 height 13
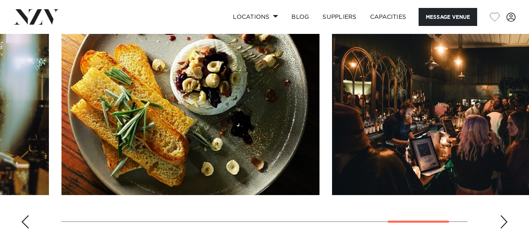
click at [503, 221] on div "Next slide" at bounding box center [504, 221] width 8 height 13
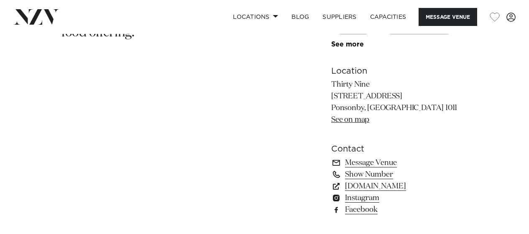
scroll to position [488, 0]
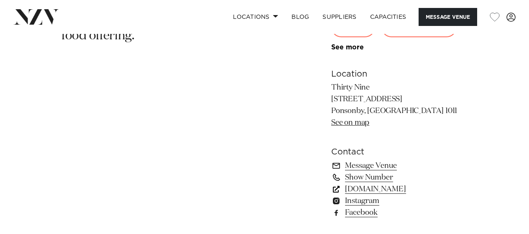
click at [397, 187] on link "[DOMAIN_NAME]" at bounding box center [399, 189] width 136 height 12
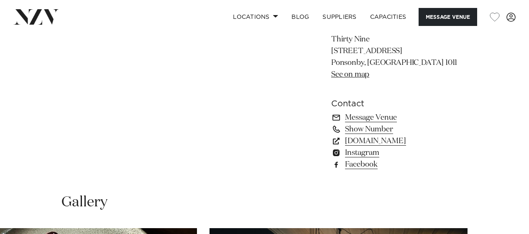
scroll to position [535, 0]
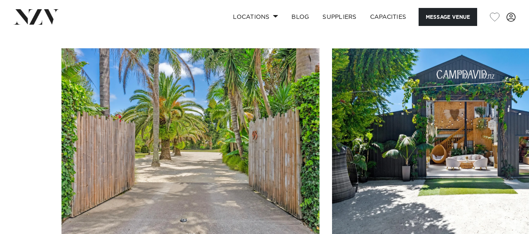
scroll to position [730, 0]
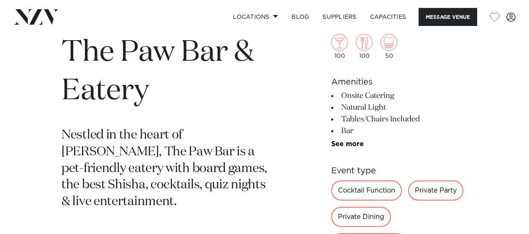
scroll to position [309, 0]
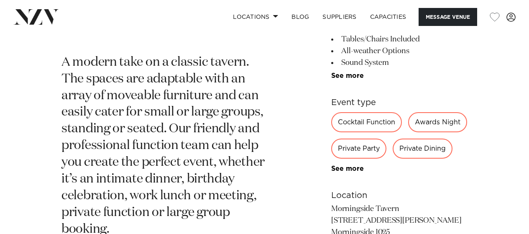
scroll to position [368, 0]
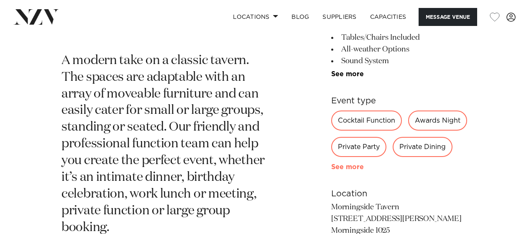
click at [352, 170] on link "See more" at bounding box center [363, 167] width 65 height 7
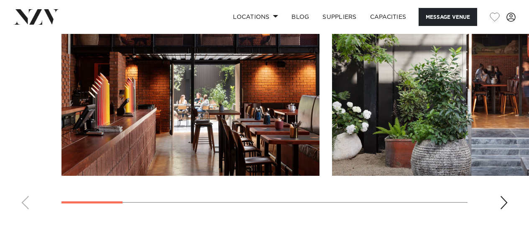
scroll to position [803, 0]
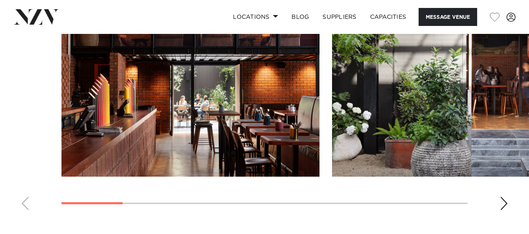
click at [503, 210] on div "Next slide" at bounding box center [504, 203] width 8 height 13
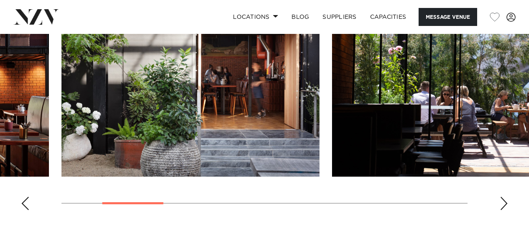
click at [503, 210] on div "Next slide" at bounding box center [504, 203] width 8 height 13
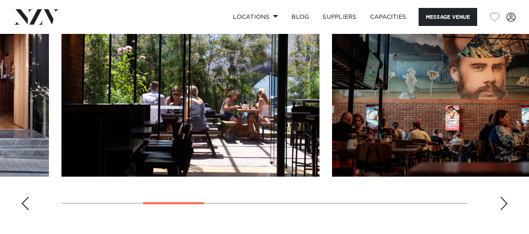
click at [503, 210] on div "Next slide" at bounding box center [504, 203] width 8 height 13
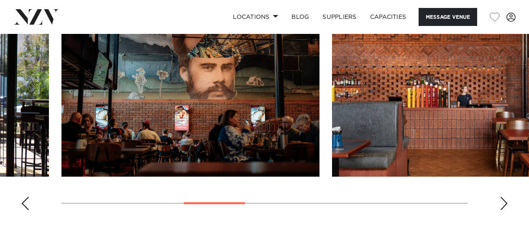
click at [503, 210] on div "Next slide" at bounding box center [504, 203] width 8 height 13
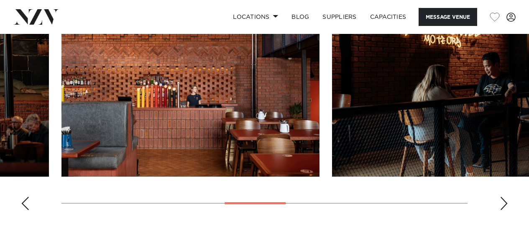
click at [503, 210] on div "Next slide" at bounding box center [504, 203] width 8 height 13
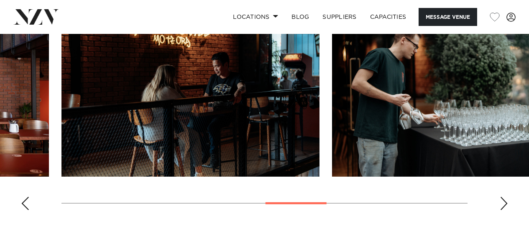
click at [503, 210] on div "Next slide" at bounding box center [504, 203] width 8 height 13
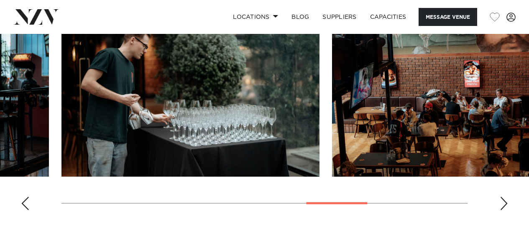
click at [503, 210] on div "Next slide" at bounding box center [504, 203] width 8 height 13
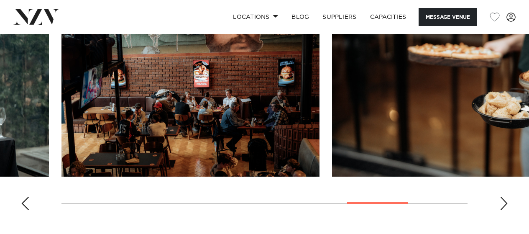
click at [503, 210] on div "Next slide" at bounding box center [504, 203] width 8 height 13
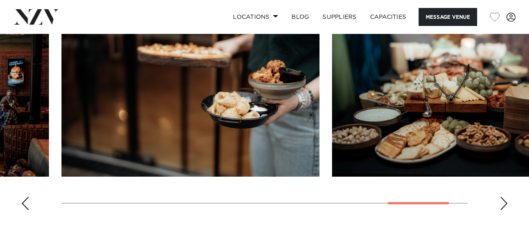
click at [503, 210] on div "Next slide" at bounding box center [504, 203] width 8 height 13
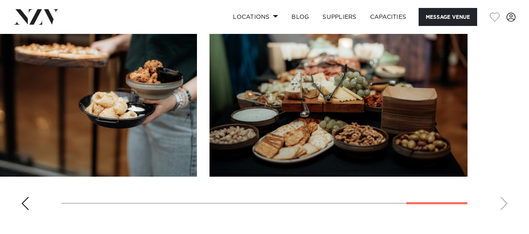
click at [503, 217] on swiper-container at bounding box center [264, 102] width 529 height 230
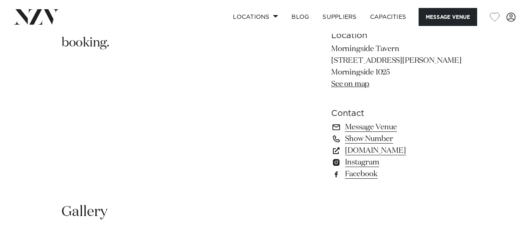
scroll to position [546, 0]
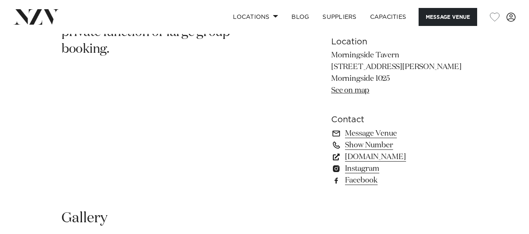
click at [379, 163] on link "morningsidetavern.co.nz" at bounding box center [399, 157] width 136 height 12
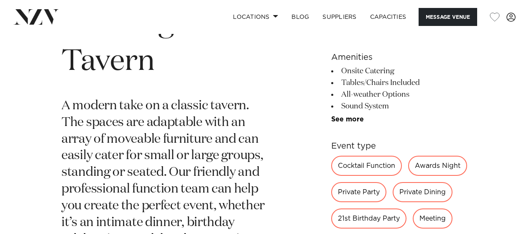
scroll to position [320, 0]
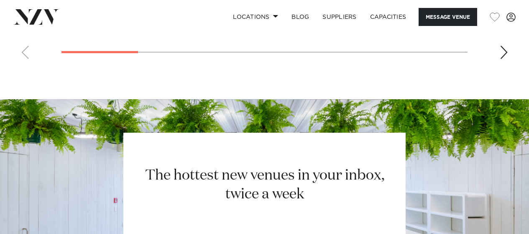
scroll to position [917, 0]
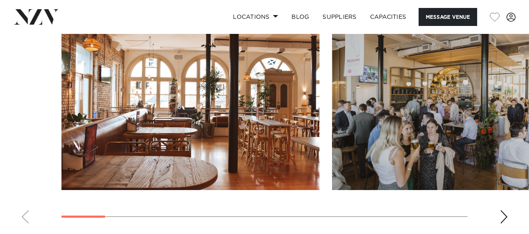
scroll to position [811, 0]
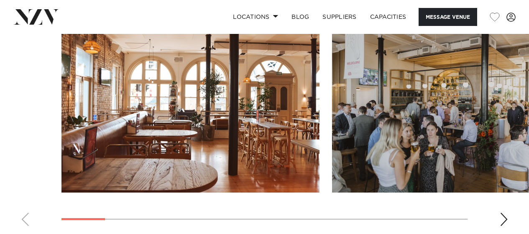
click at [503, 217] on div "Next slide" at bounding box center [504, 218] width 8 height 13
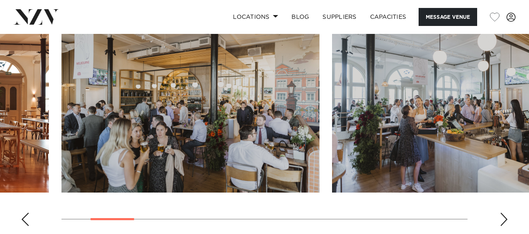
click at [503, 217] on div "Next slide" at bounding box center [504, 218] width 8 height 13
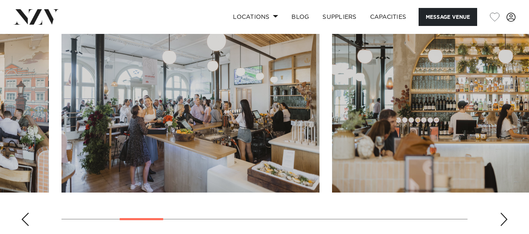
click at [503, 217] on div "Next slide" at bounding box center [504, 218] width 8 height 13
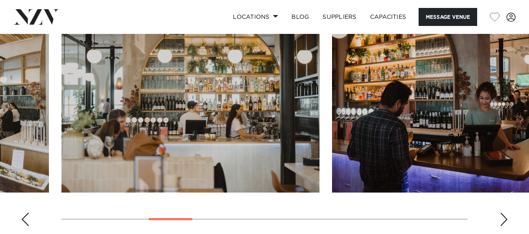
click at [503, 217] on div "Next slide" at bounding box center [504, 218] width 8 height 13
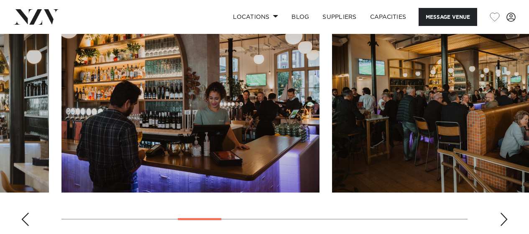
click at [503, 217] on div "Next slide" at bounding box center [504, 218] width 8 height 13
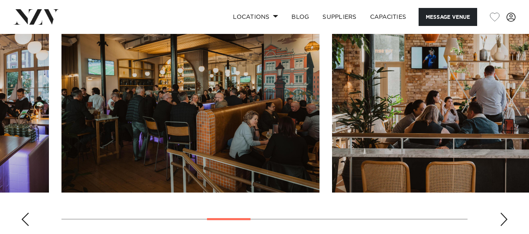
click at [503, 217] on div "Next slide" at bounding box center [504, 218] width 8 height 13
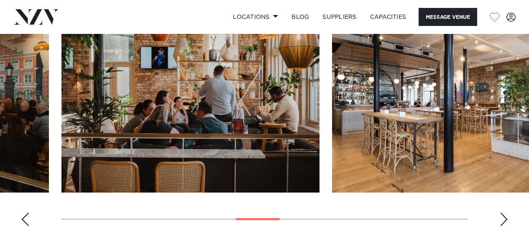
click at [503, 217] on div "Next slide" at bounding box center [504, 218] width 8 height 13
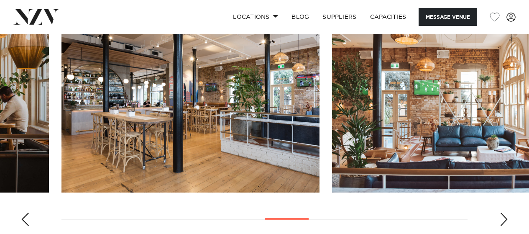
click at [503, 217] on div "Next slide" at bounding box center [504, 218] width 8 height 13
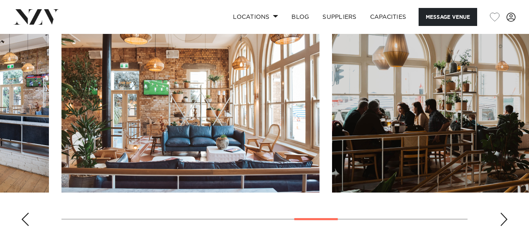
click at [503, 217] on div "Next slide" at bounding box center [504, 218] width 8 height 13
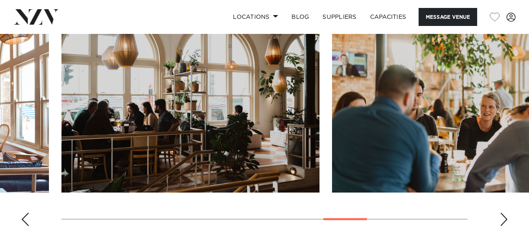
click at [503, 217] on div "Next slide" at bounding box center [504, 218] width 8 height 13
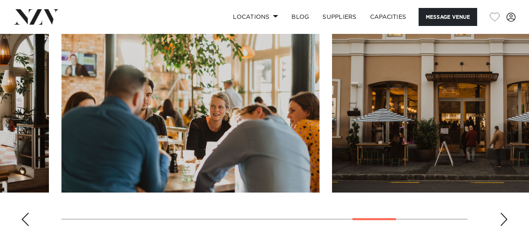
click at [503, 217] on div "Next slide" at bounding box center [504, 218] width 8 height 13
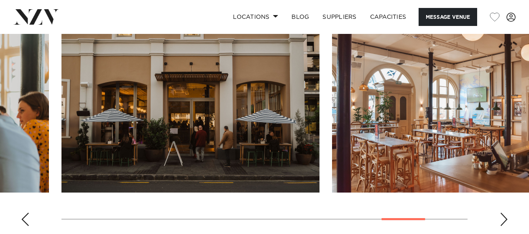
click at [503, 217] on div "Next slide" at bounding box center [504, 218] width 8 height 13
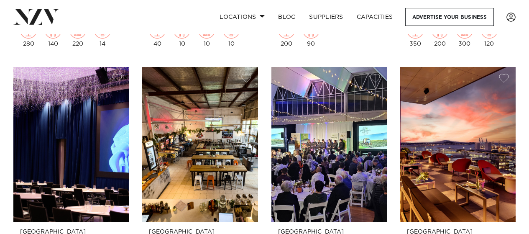
scroll to position [7073, 0]
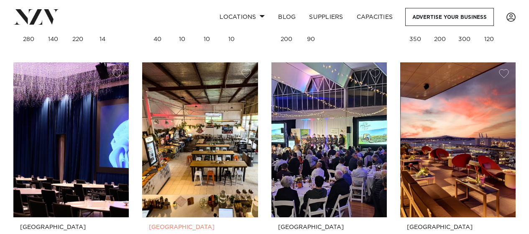
click at [216, 141] on img at bounding box center [199, 139] width 115 height 155
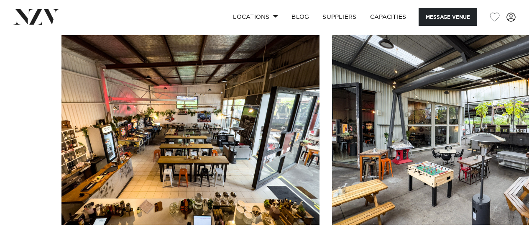
scroll to position [862, 0]
